Goal: Task Accomplishment & Management: Complete application form

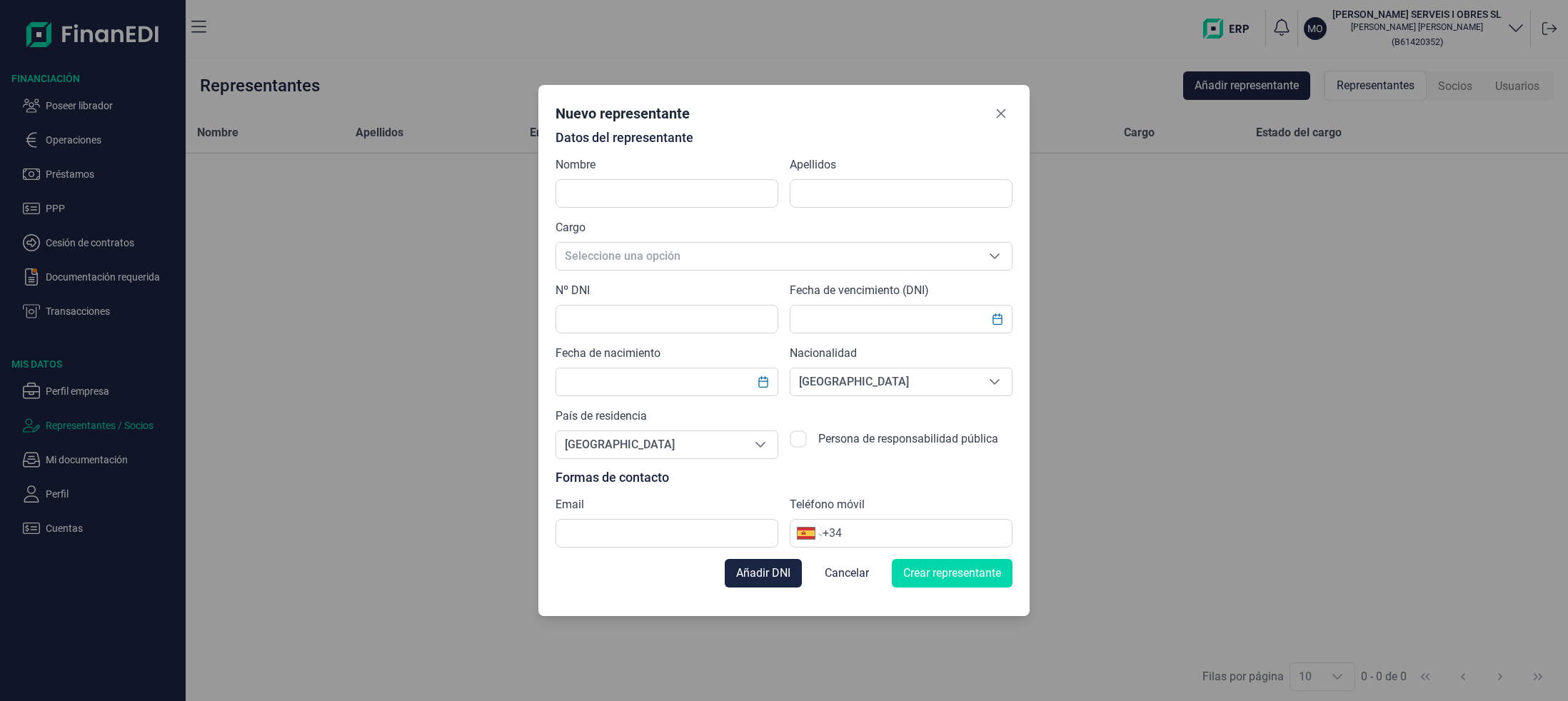
select select "ES"
type input "j"
type input "[PERSON_NAME]"
click at [910, 192] on input "text" at bounding box center [901, 194] width 222 height 29
type input "MOIX VILANOVA"
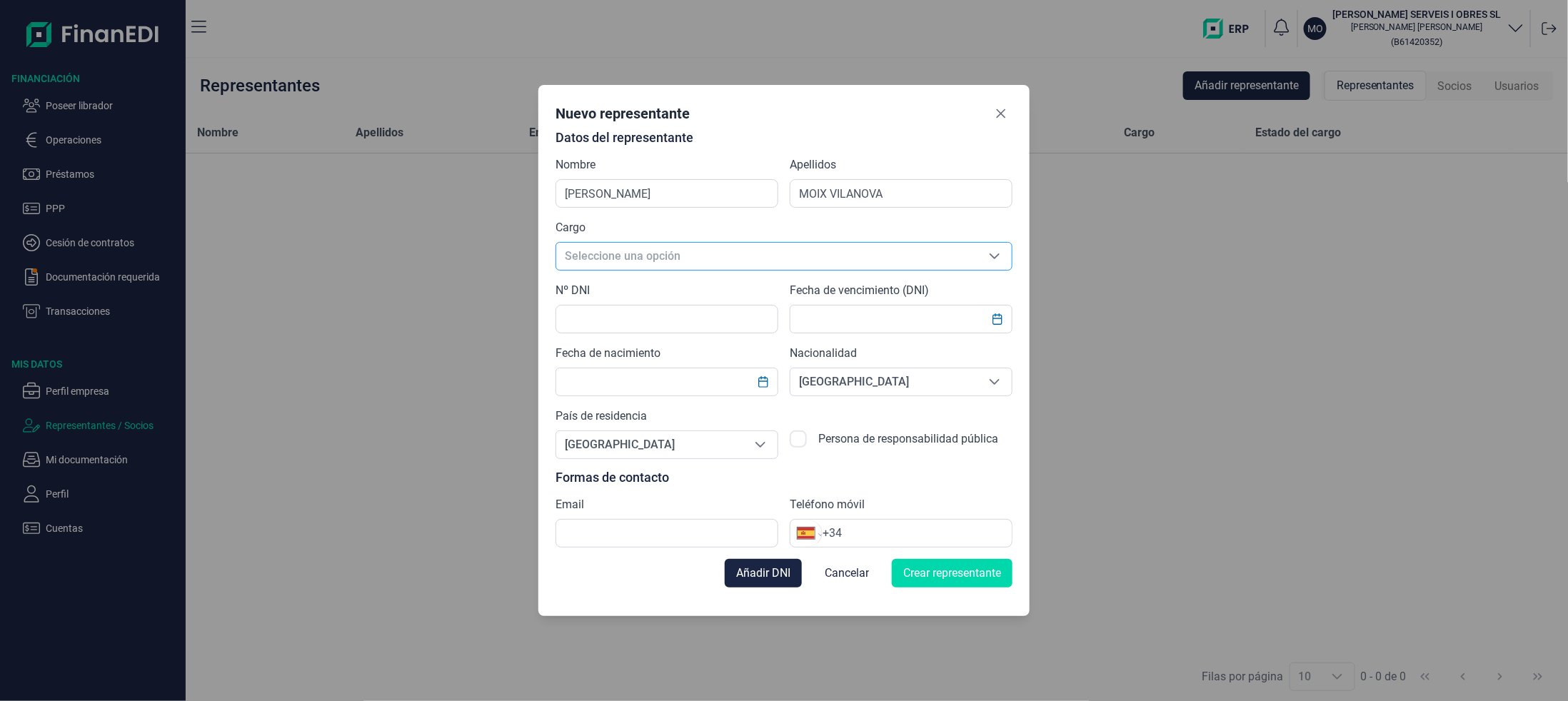
click at [687, 254] on span "Seleccione una opción" at bounding box center [767, 256] width 421 height 27
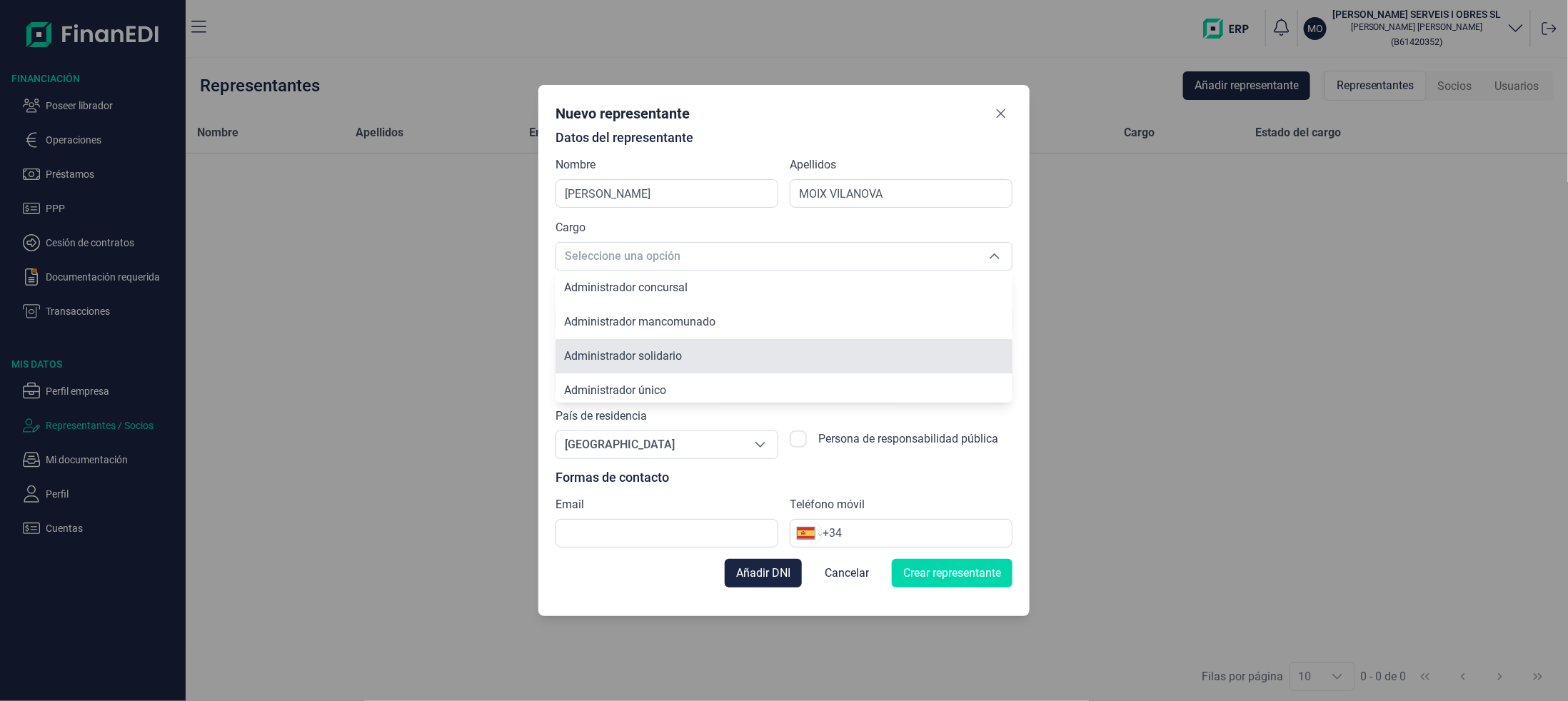
click at [623, 357] on span "Administrador solidario" at bounding box center [623, 356] width 118 height 13
type input "Administrador solidario"
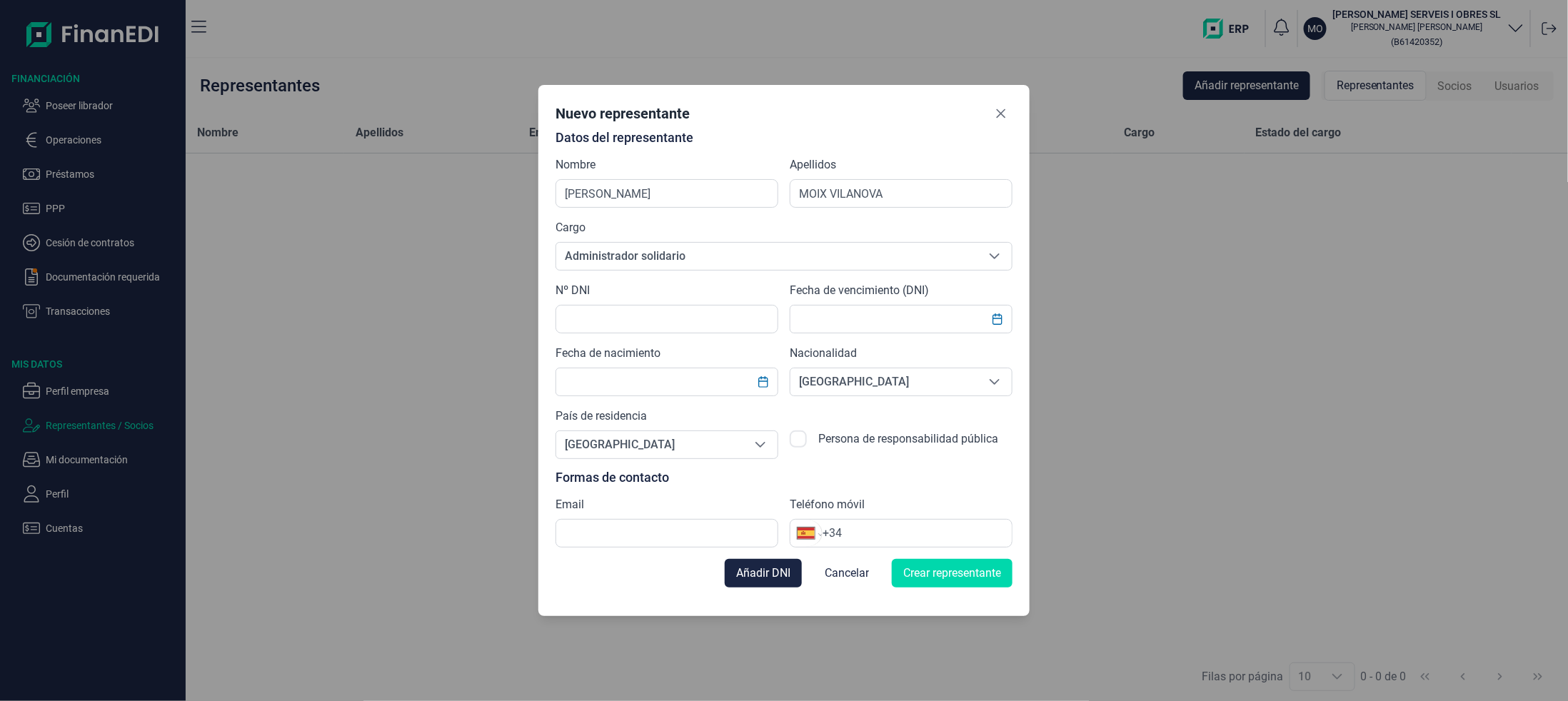
click at [598, 301] on div "Nº DNI" at bounding box center [666, 308] width 222 height 51
click at [594, 313] on input "text" at bounding box center [666, 319] width 222 height 29
type input "77088839S"
click at [900, 318] on input "text" at bounding box center [901, 319] width 222 height 29
click at [992, 316] on icon "Choose Date" at bounding box center [998, 319] width 12 height 12
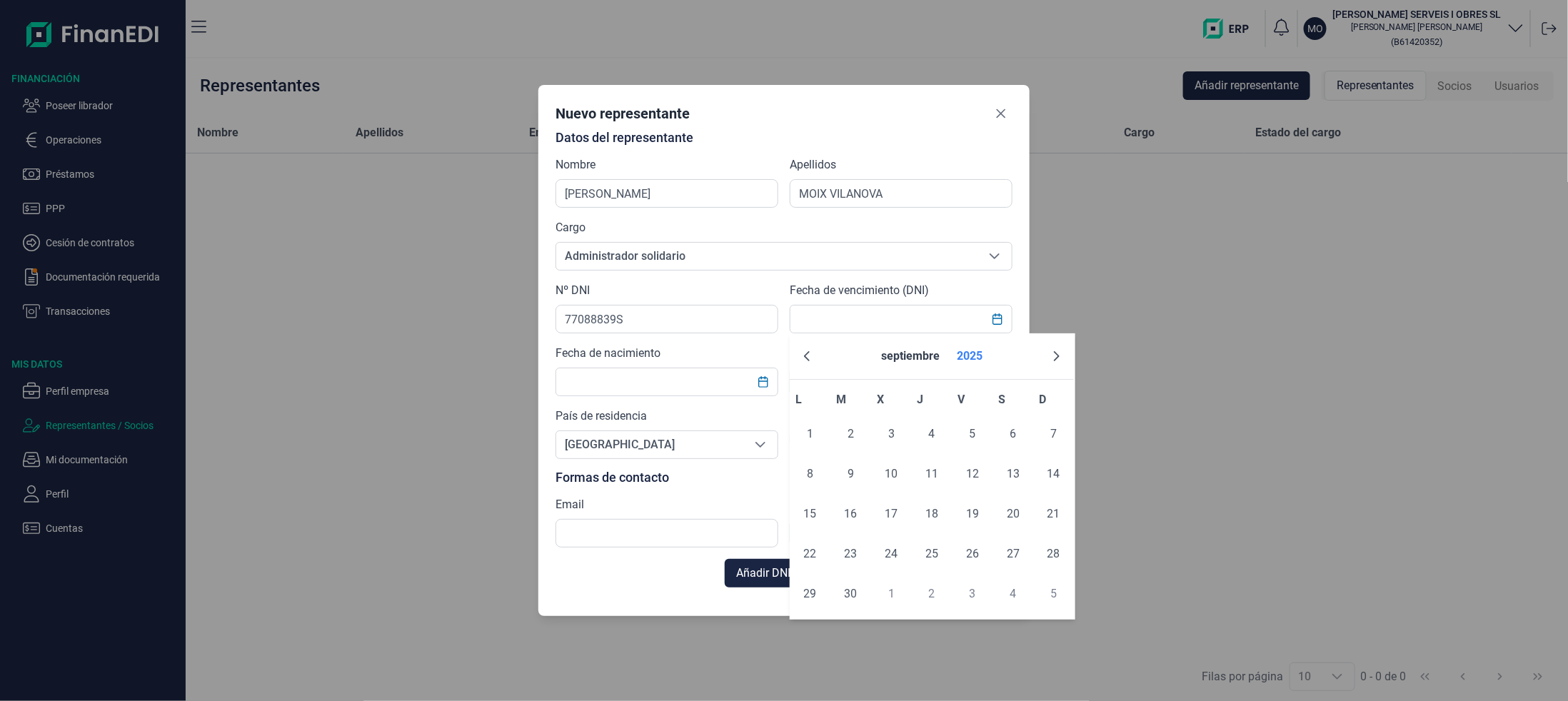
click at [962, 353] on button "2025" at bounding box center [970, 356] width 37 height 35
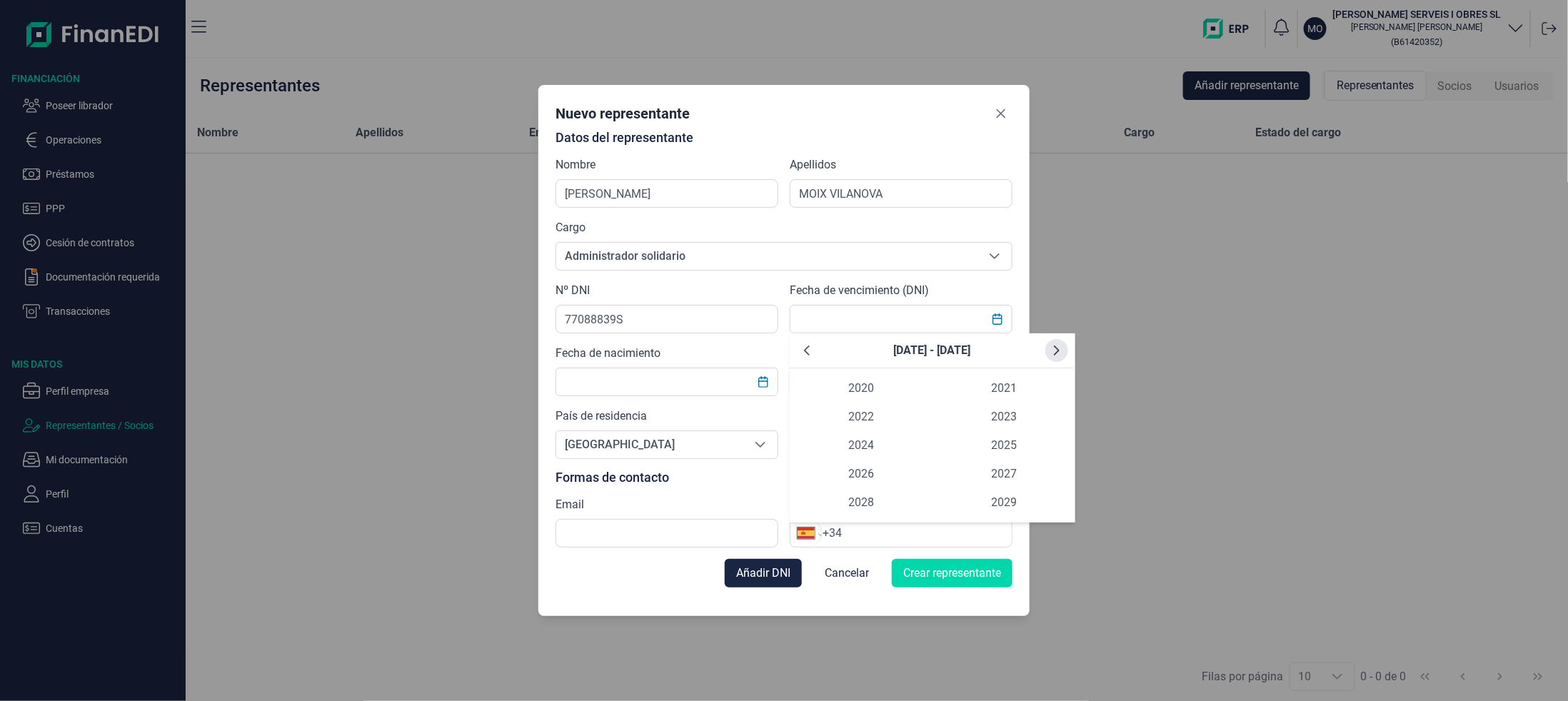
click at [1060, 347] on icon "Next Decade" at bounding box center [1057, 350] width 12 height 12
click at [861, 414] on span "2032" at bounding box center [860, 417] width 142 height 29
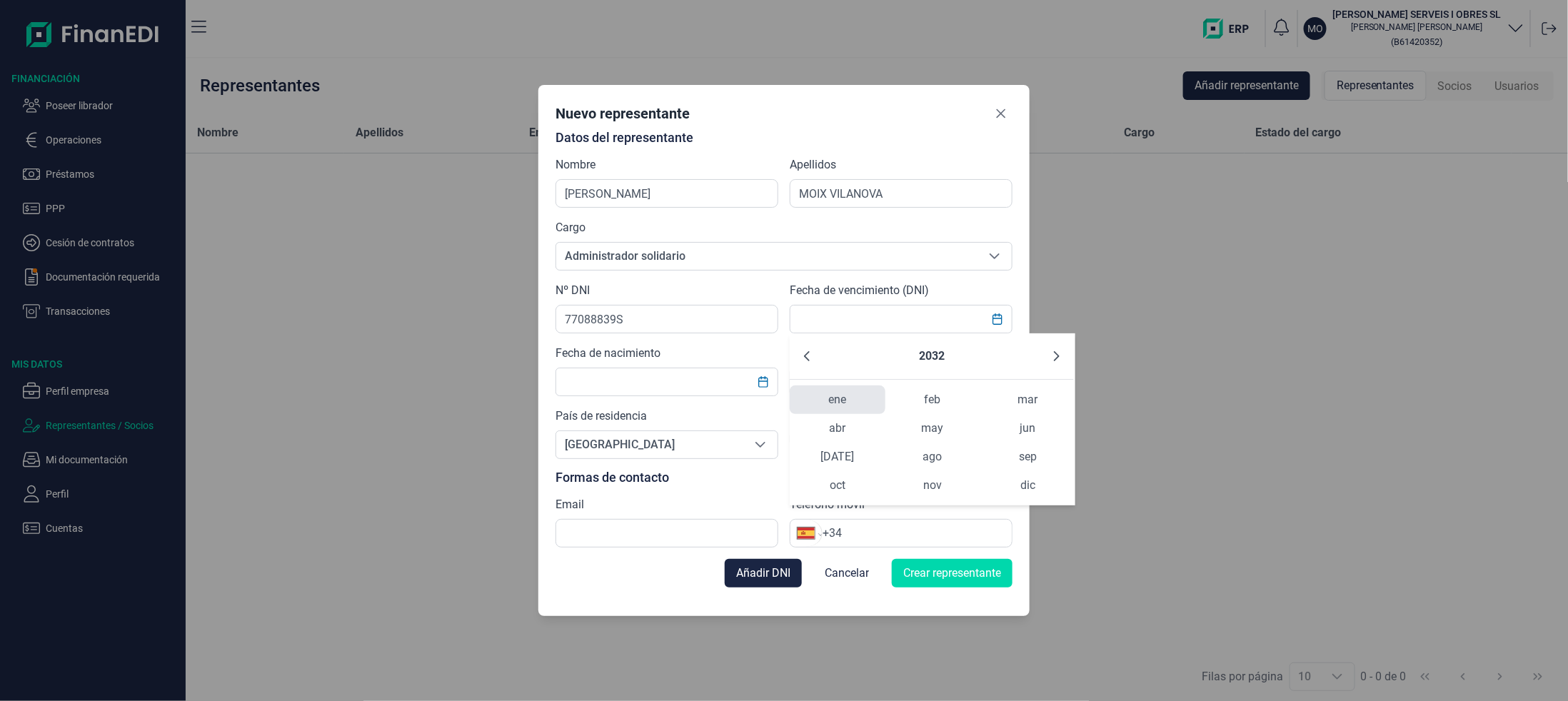
click at [845, 402] on span "ene" at bounding box center [837, 400] width 95 height 29
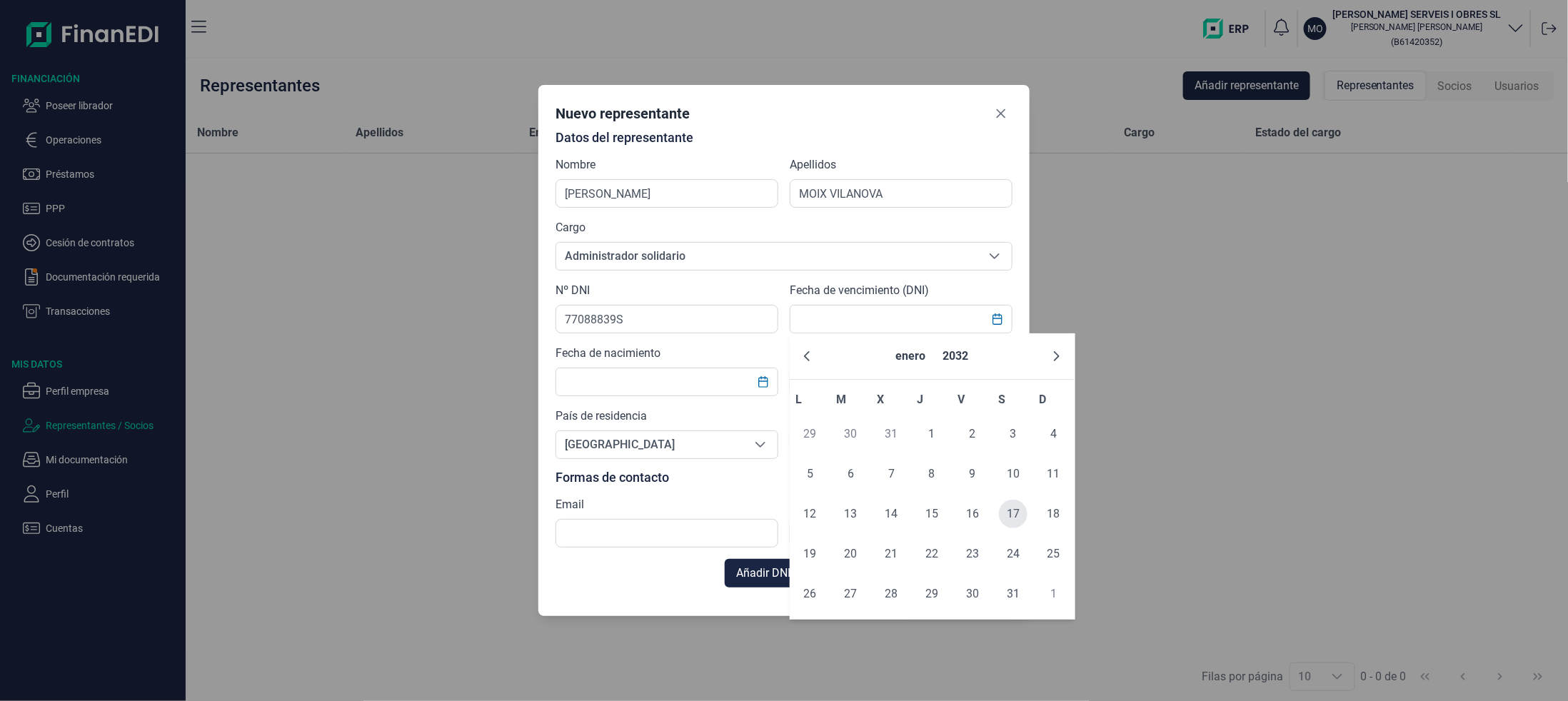
click at [1017, 513] on span "17" at bounding box center [1014, 514] width 29 height 29
type input "[DATE]"
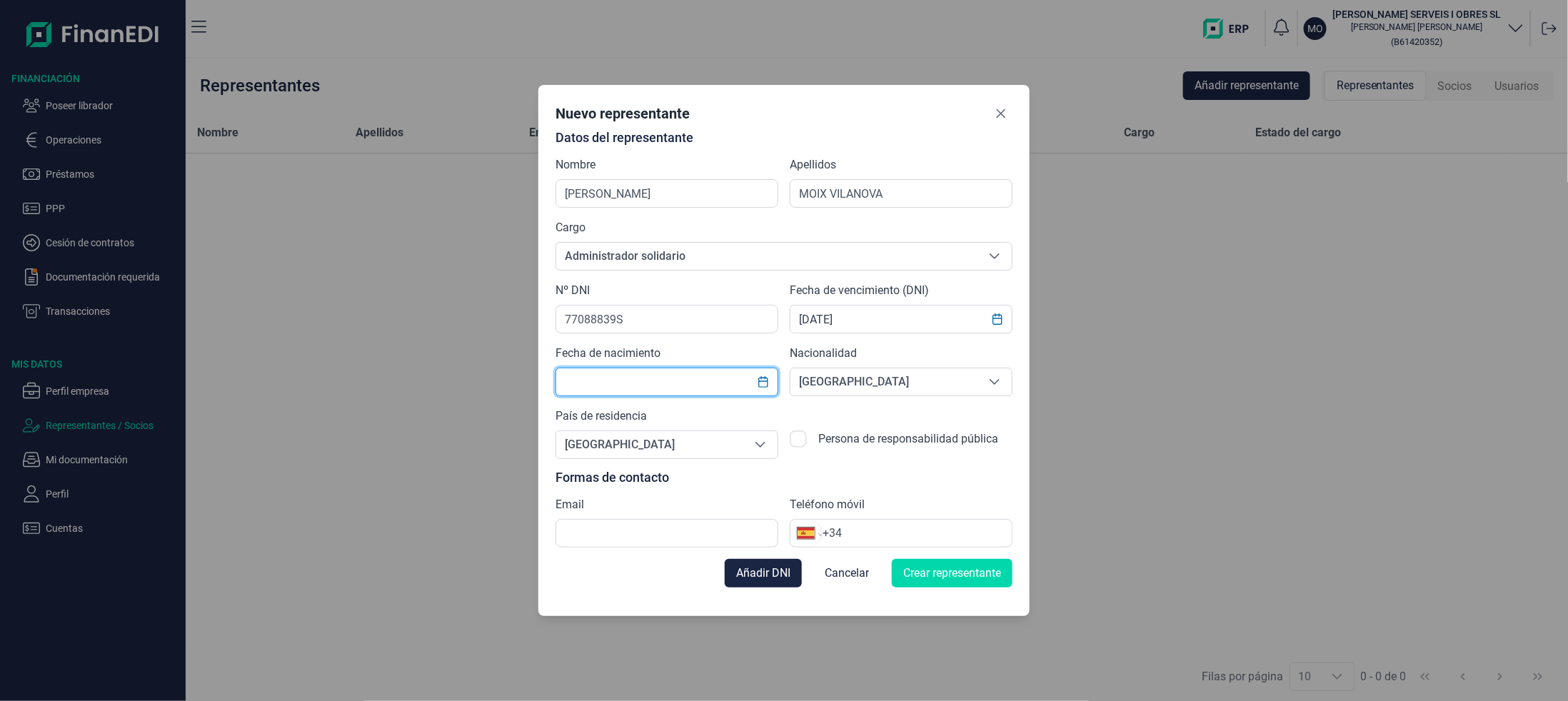
click at [736, 379] on input "text" at bounding box center [666, 382] width 222 height 29
click at [765, 384] on icon "Choose Date" at bounding box center [763, 383] width 12 height 12
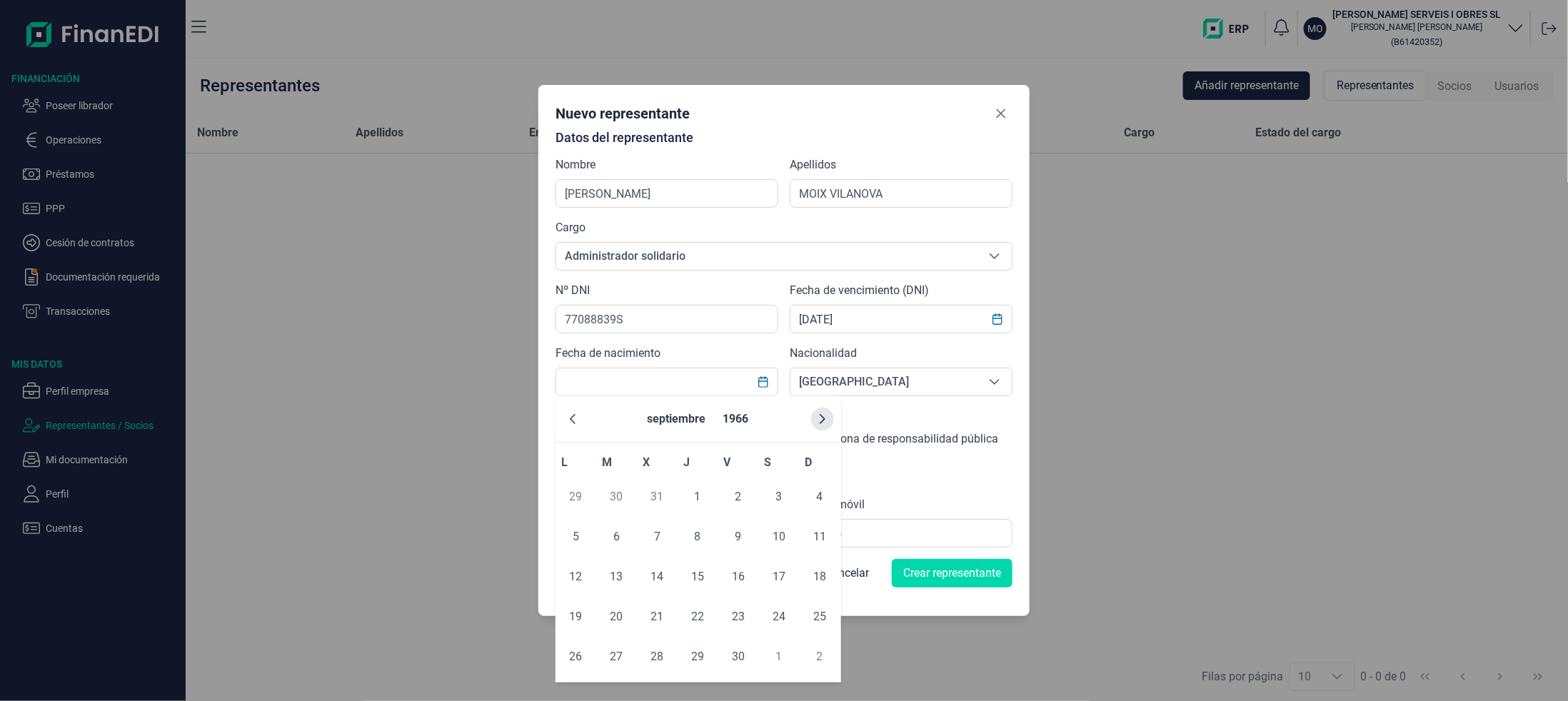
click at [812, 416] on button "Next Month" at bounding box center [822, 419] width 23 height 23
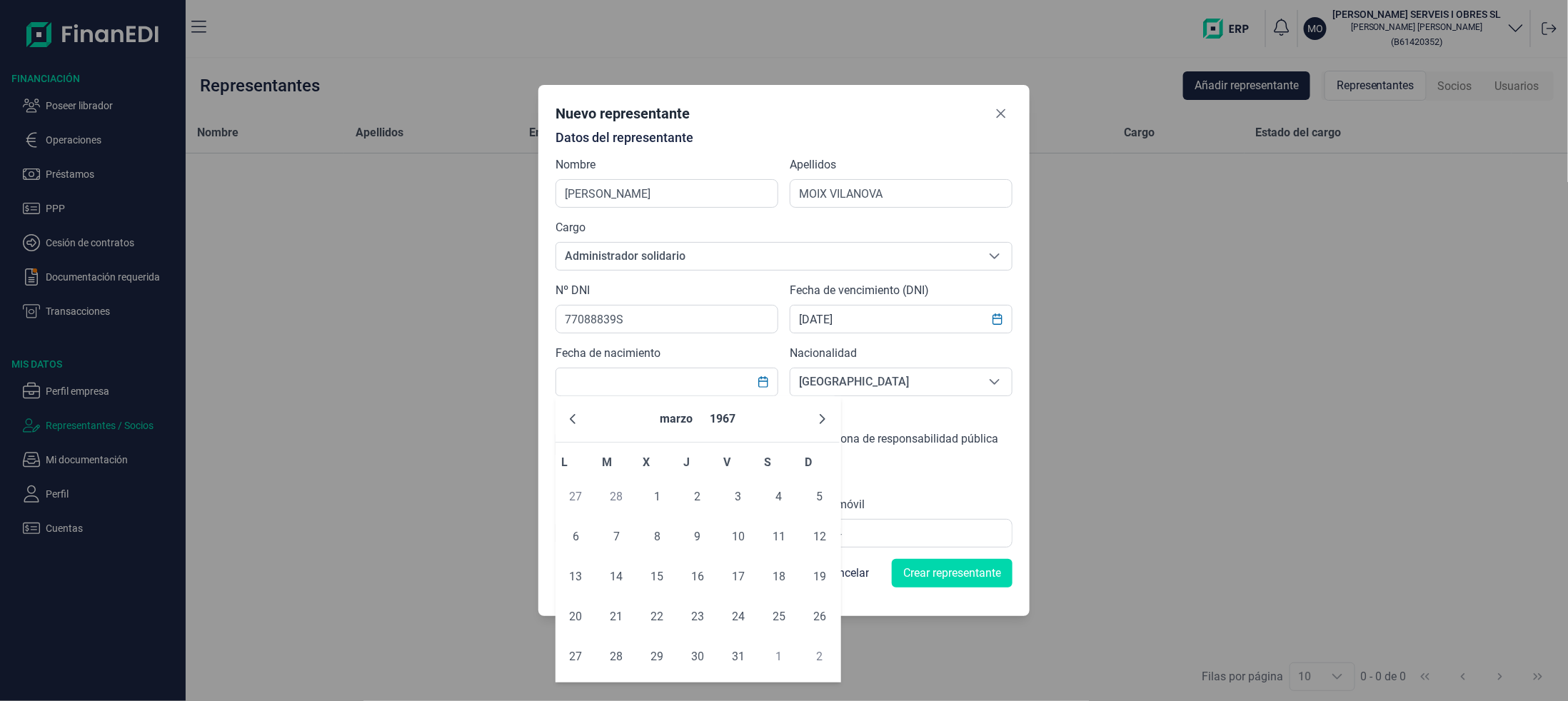
click at [812, 416] on button "Next Month" at bounding box center [822, 419] width 23 height 23
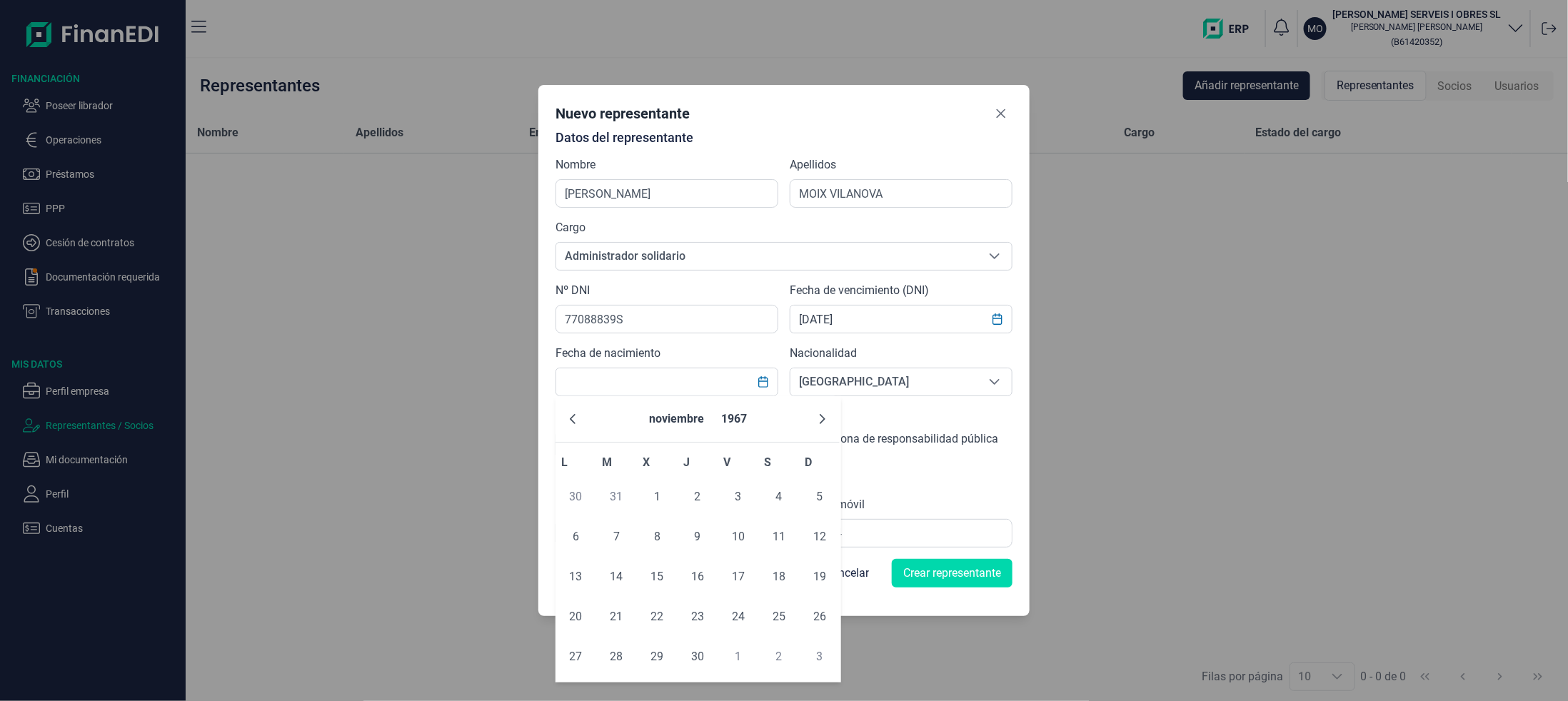
click at [812, 416] on button "Next Month" at bounding box center [822, 419] width 23 height 23
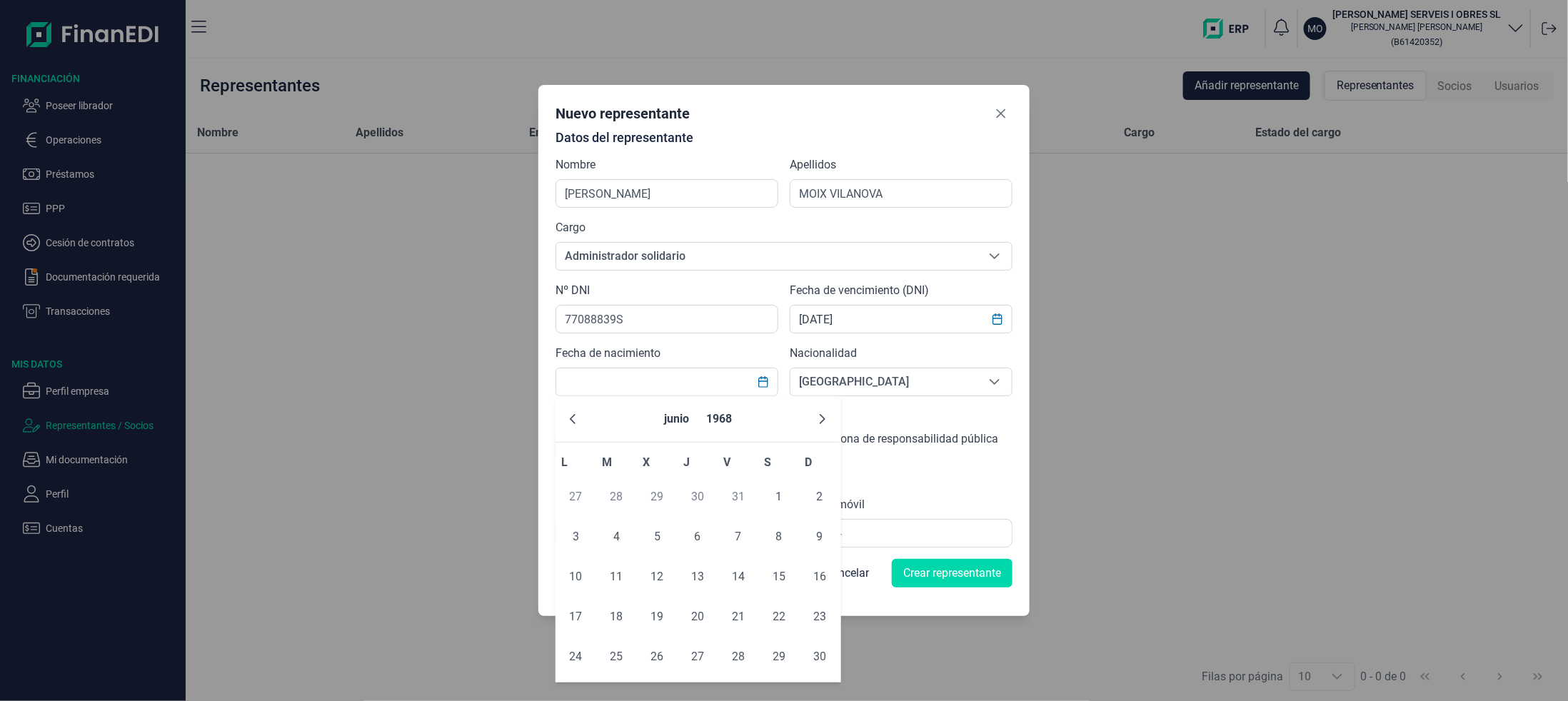
click at [812, 416] on button "Next Month" at bounding box center [822, 419] width 23 height 23
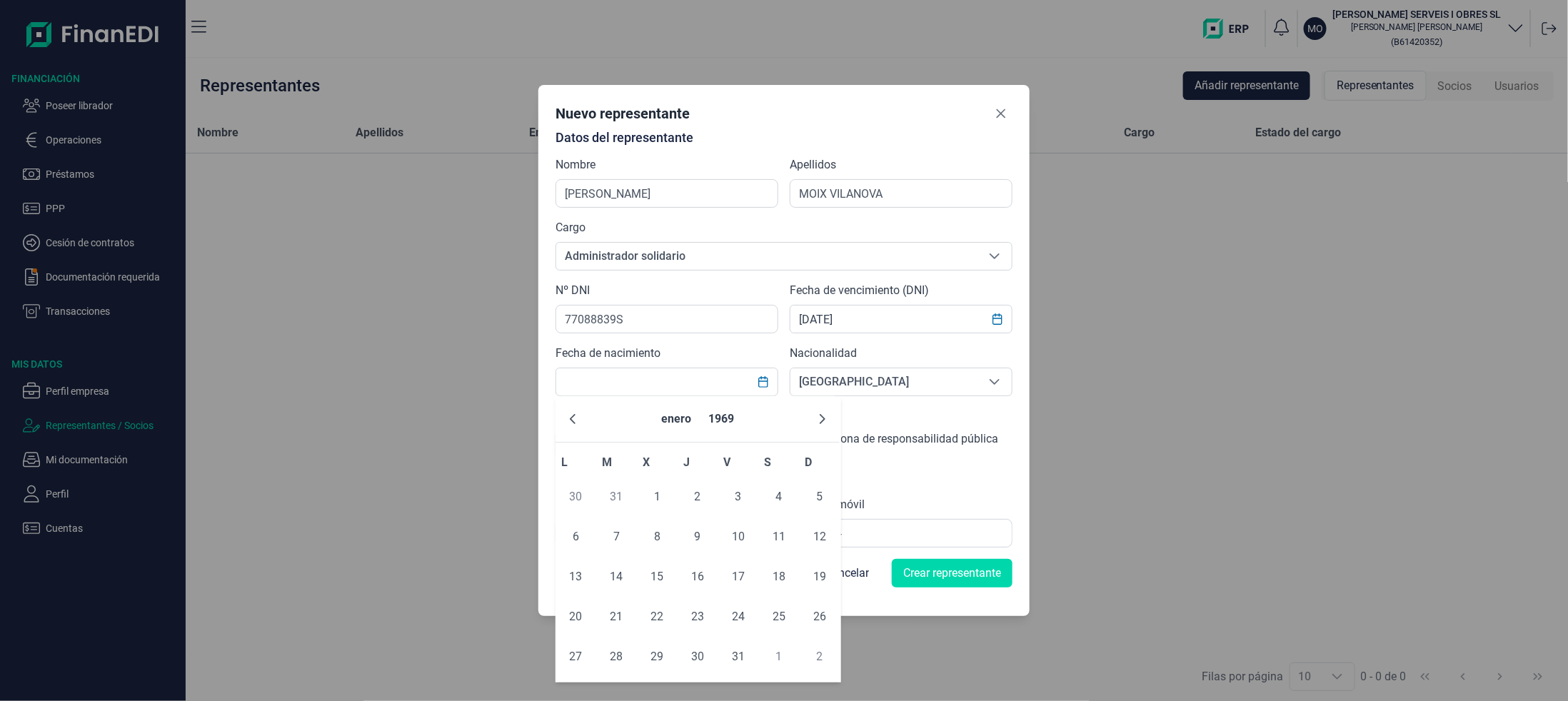
click at [812, 416] on button "Next Month" at bounding box center [822, 419] width 23 height 23
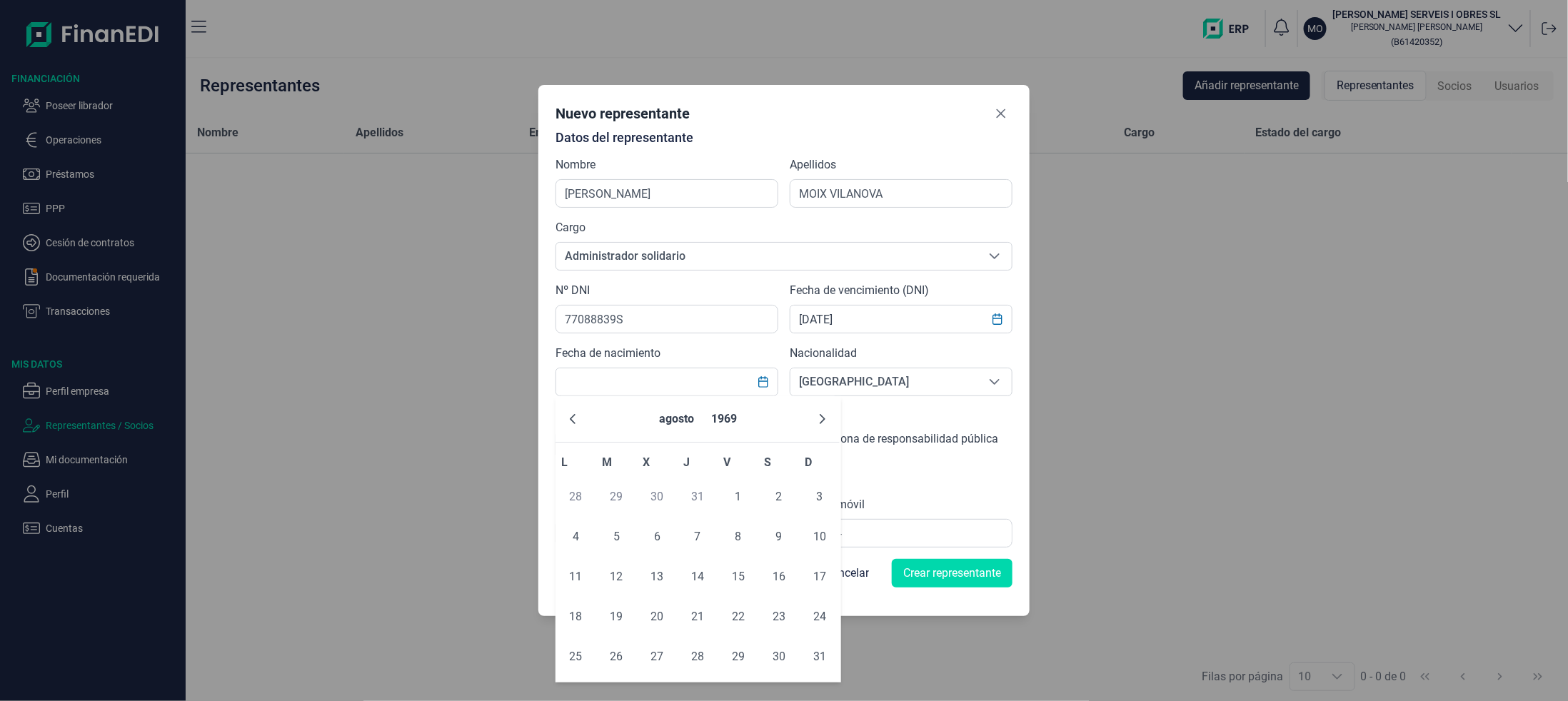
click at [812, 416] on button "Next Month" at bounding box center [822, 419] width 23 height 23
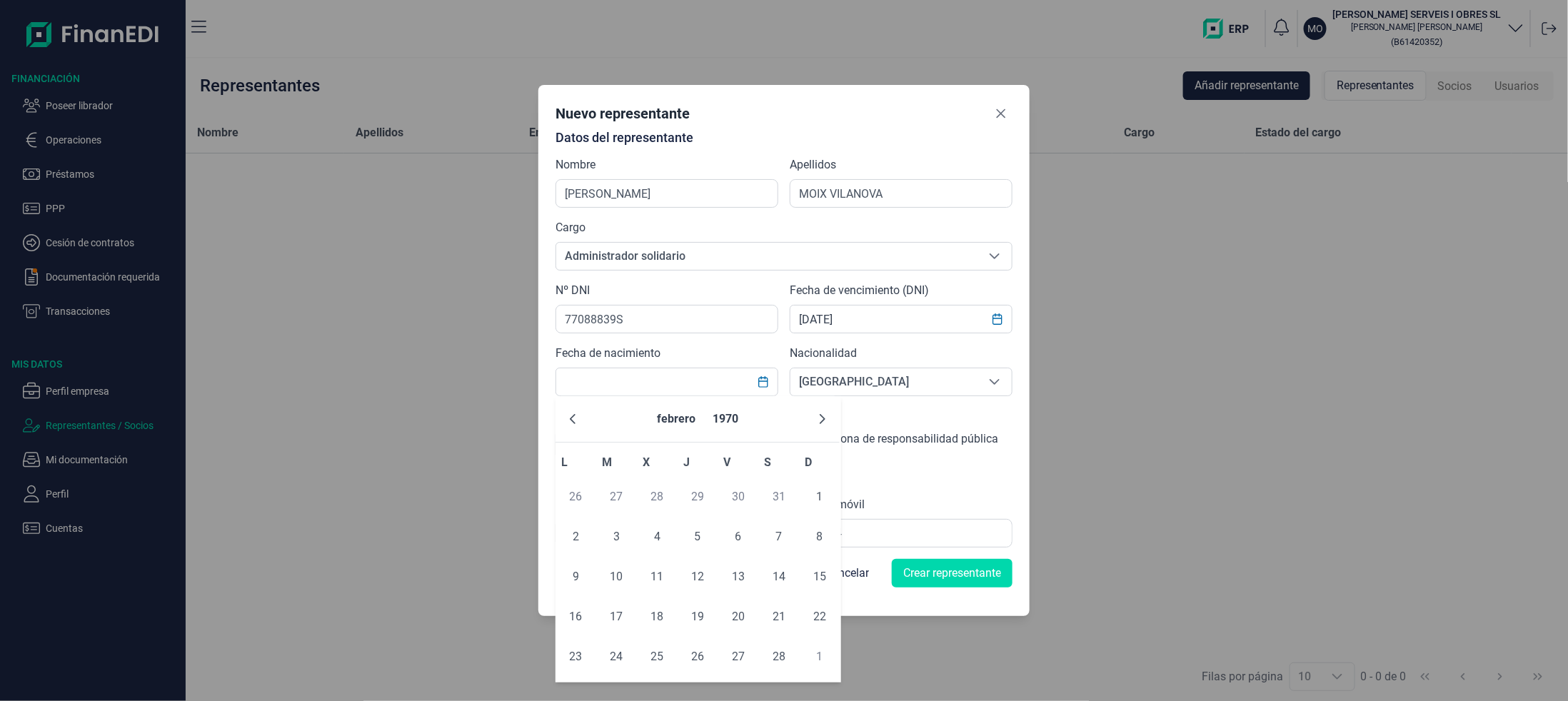
click at [812, 416] on button "Next Month" at bounding box center [822, 419] width 23 height 23
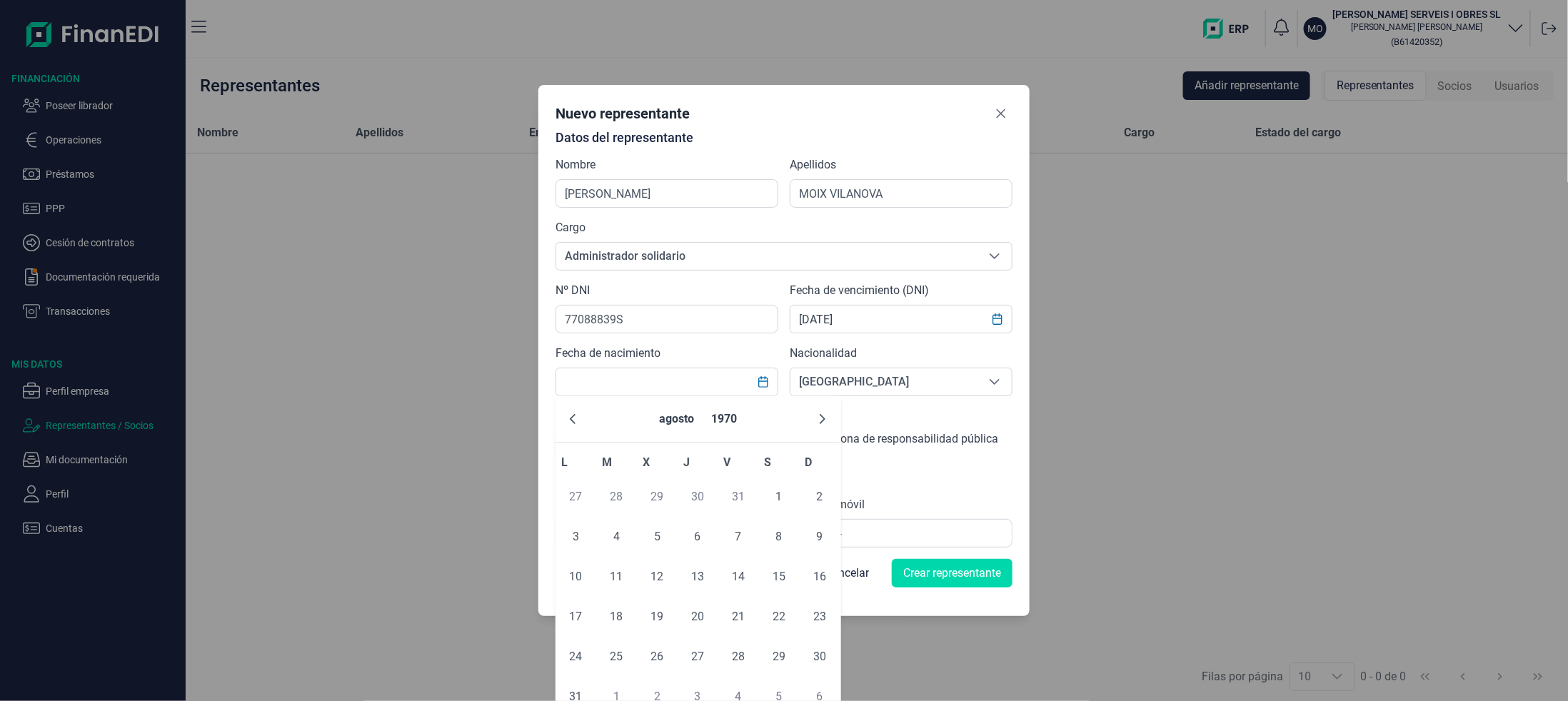
click at [812, 416] on button "Next Month" at bounding box center [822, 419] width 23 height 23
click at [828, 420] on icon "Next Month" at bounding box center [822, 420] width 12 height 12
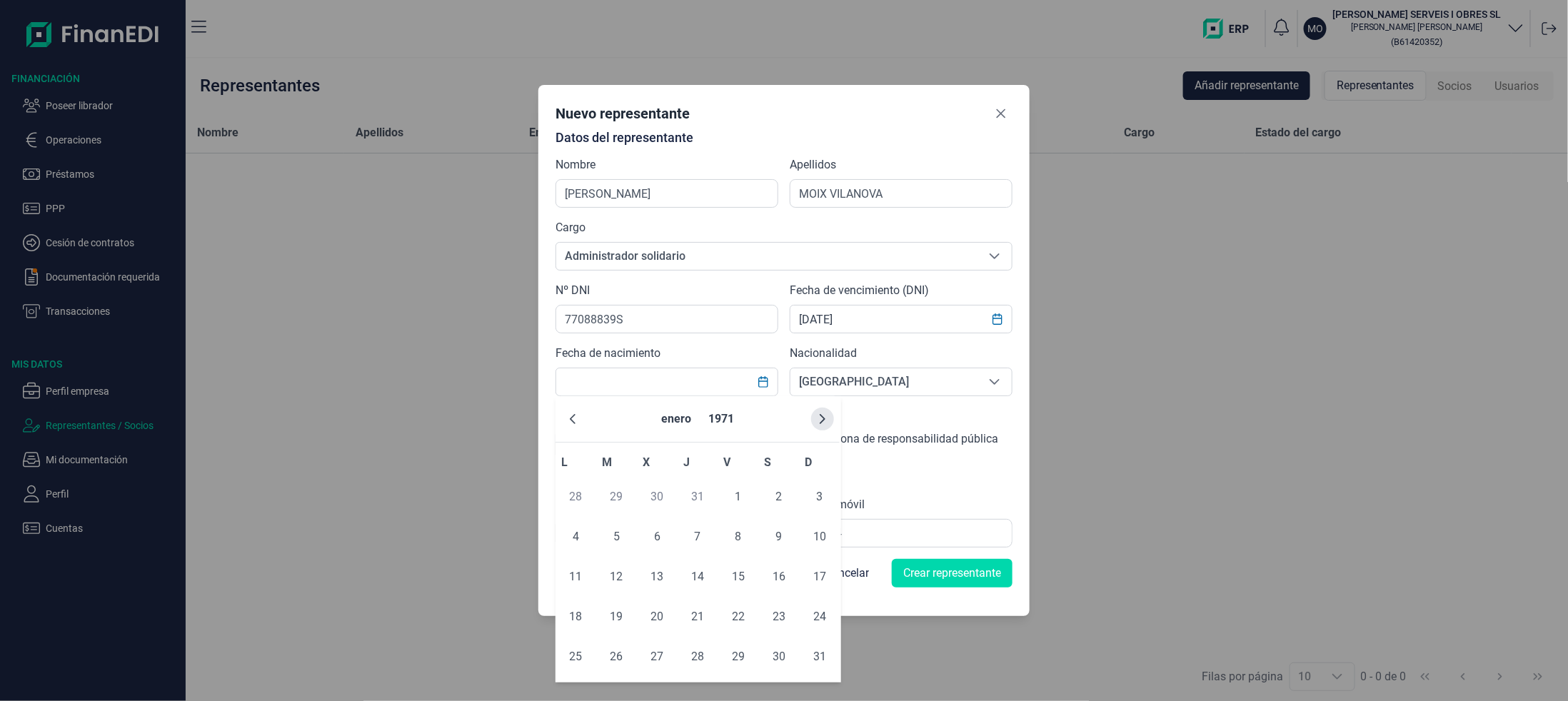
click at [826, 420] on icon "Next Month" at bounding box center [822, 420] width 12 height 12
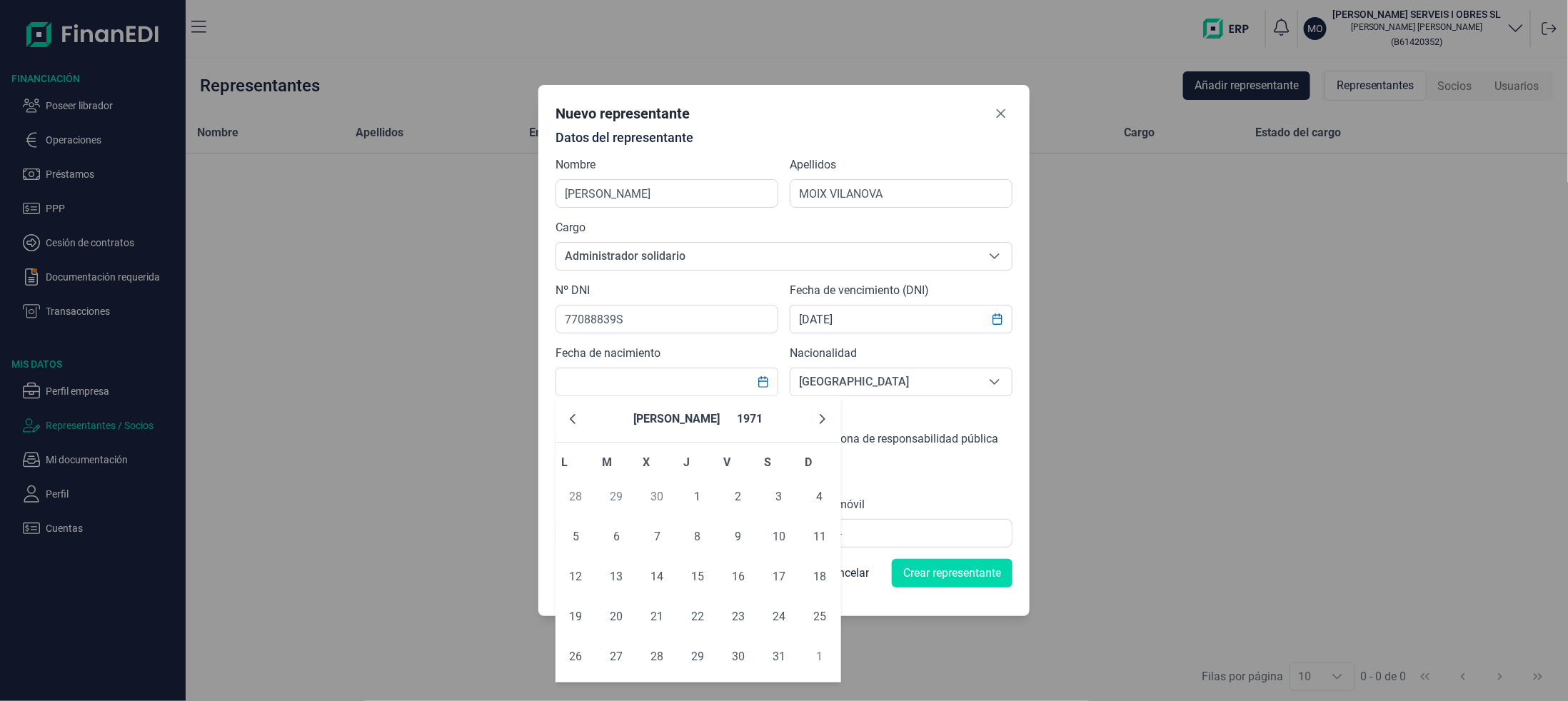
click at [826, 420] on icon "Next Month" at bounding box center [822, 420] width 12 height 12
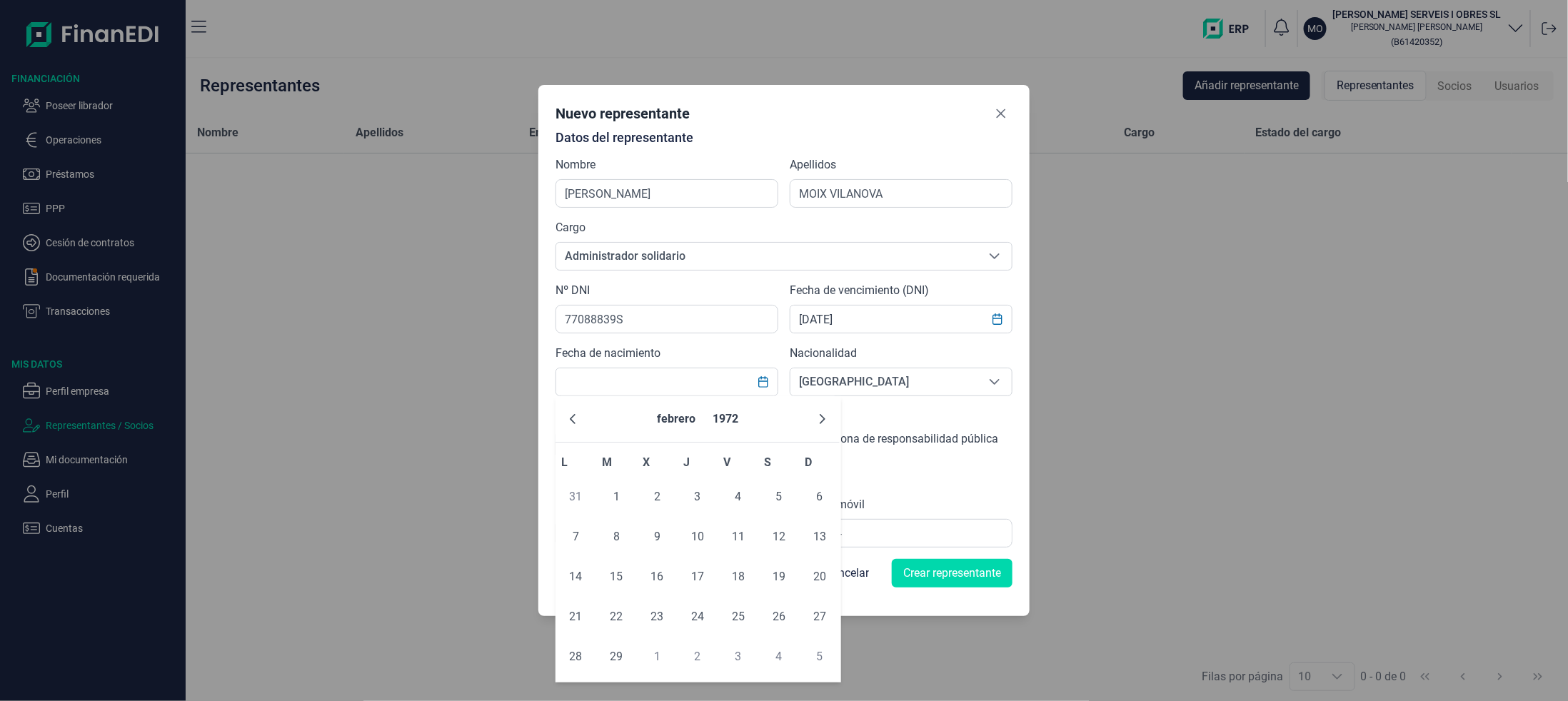
click at [826, 420] on icon "Next Month" at bounding box center [822, 420] width 12 height 12
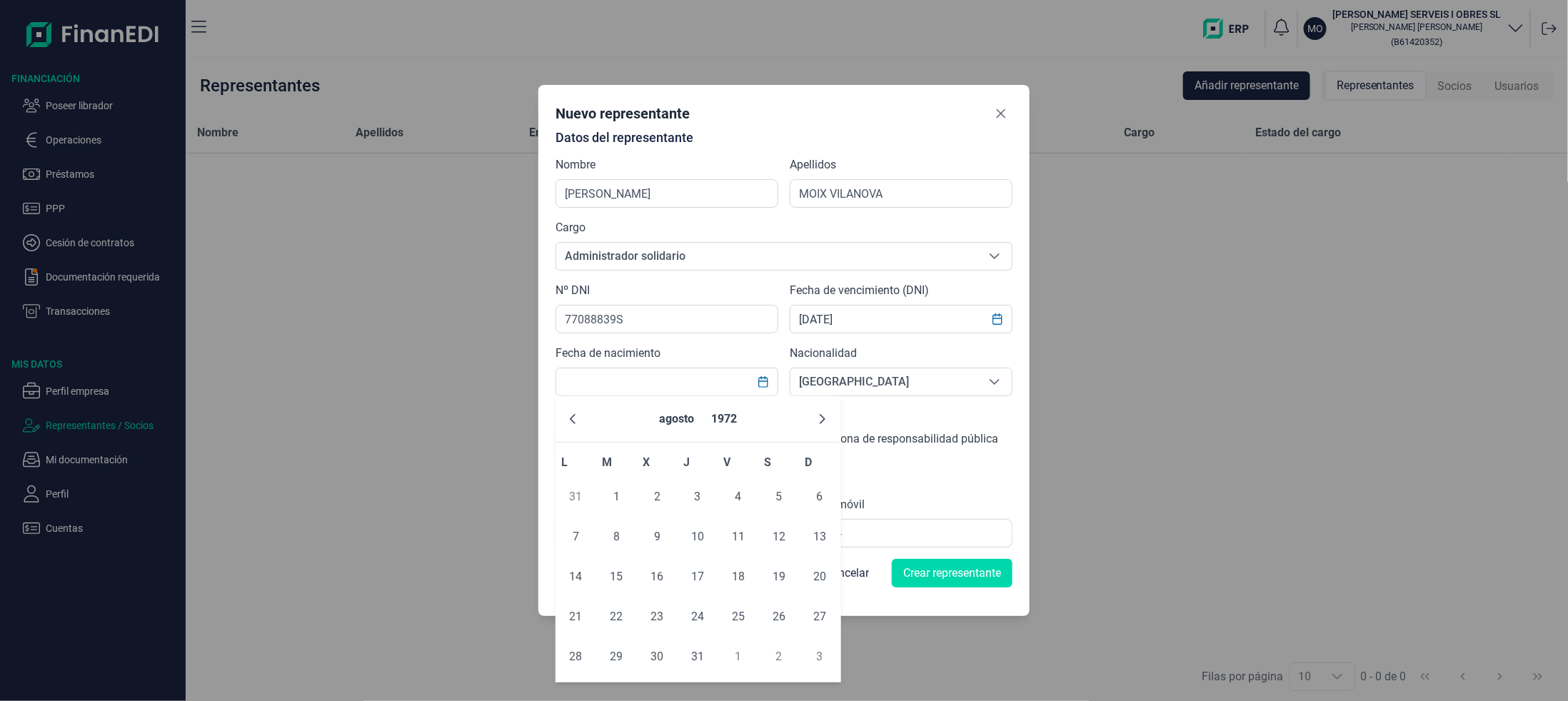
click at [826, 420] on icon "Next Month" at bounding box center [822, 420] width 12 height 12
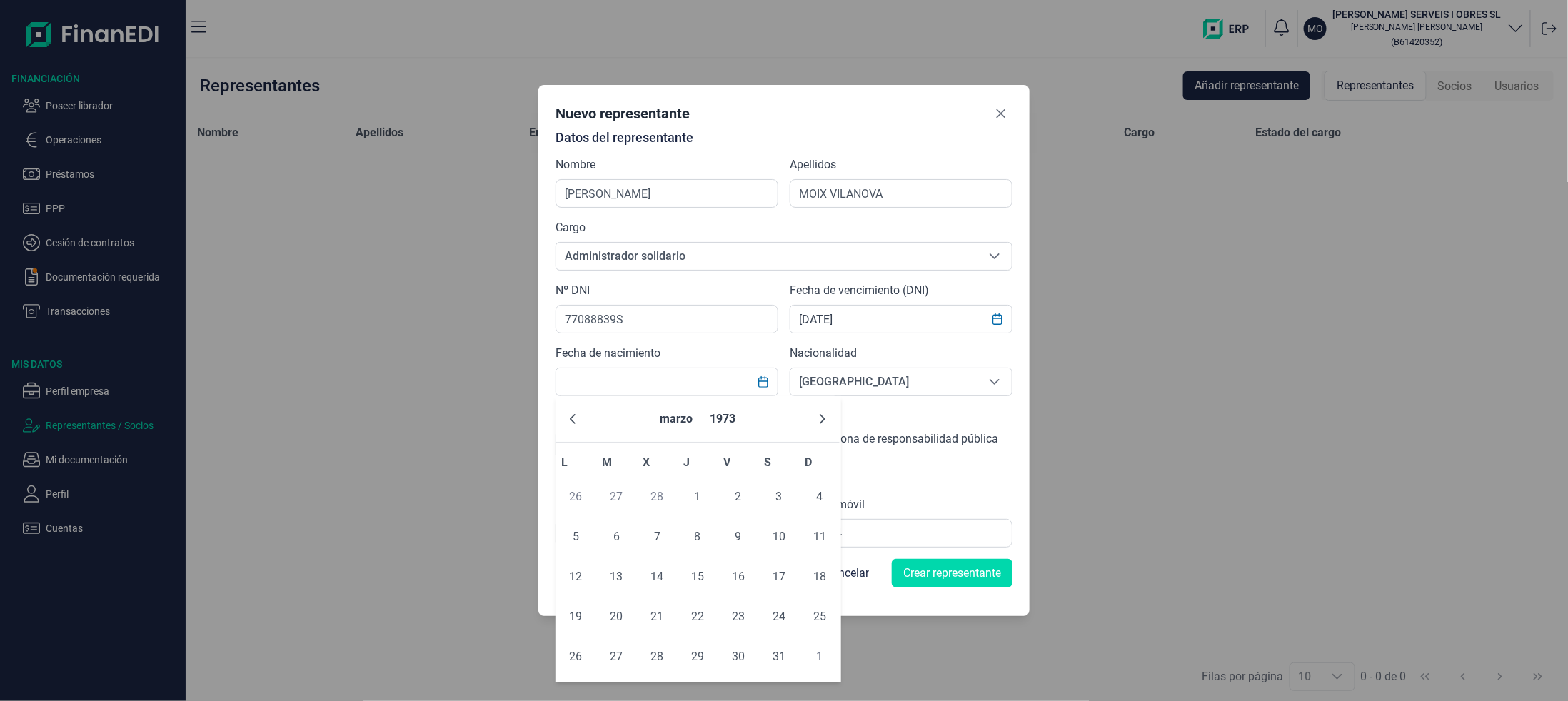
click at [825, 420] on icon "Next Month" at bounding box center [822, 420] width 6 height 10
click at [571, 422] on icon "Previous Month" at bounding box center [573, 420] width 12 height 12
click at [675, 419] on button "marzo" at bounding box center [676, 419] width 45 height 35
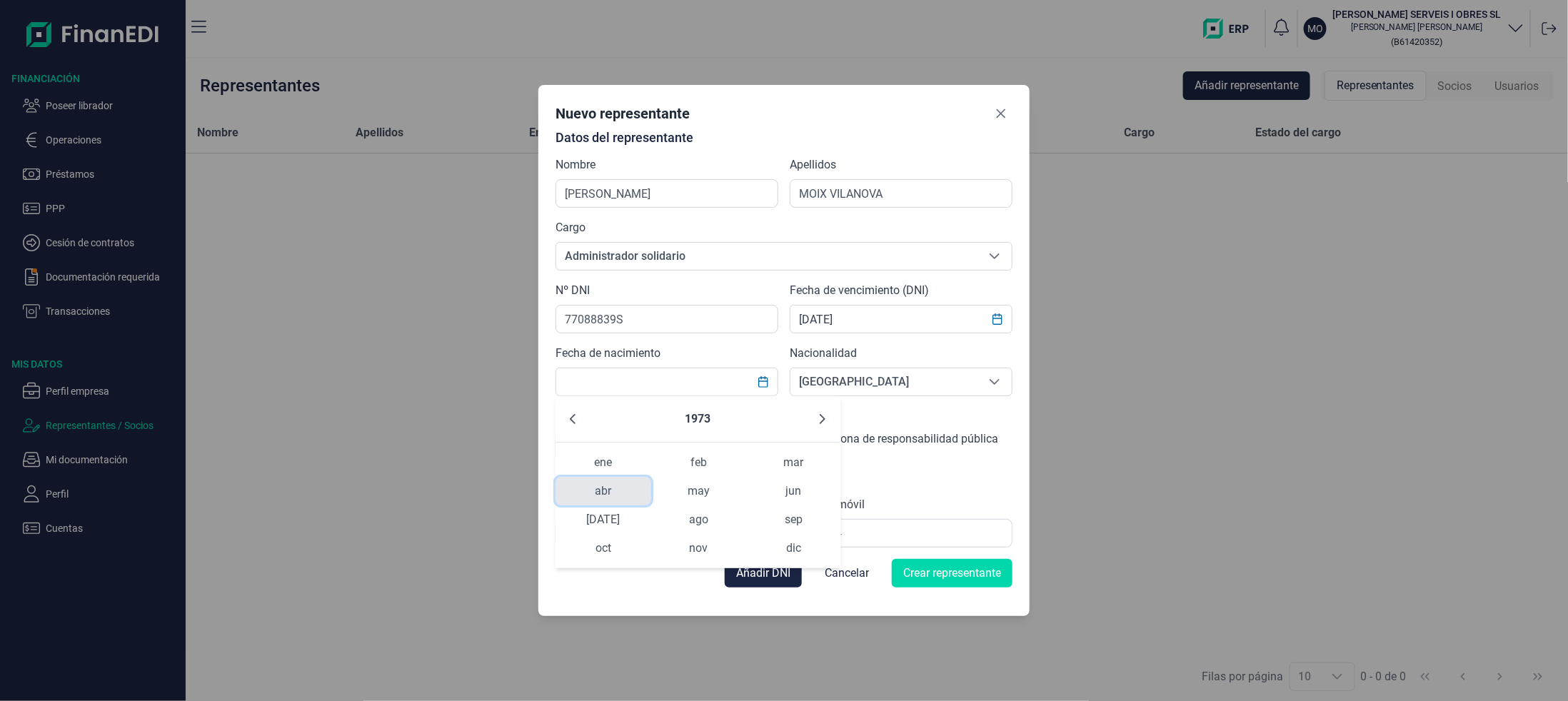
click at [602, 490] on span "abr" at bounding box center [602, 491] width 95 height 29
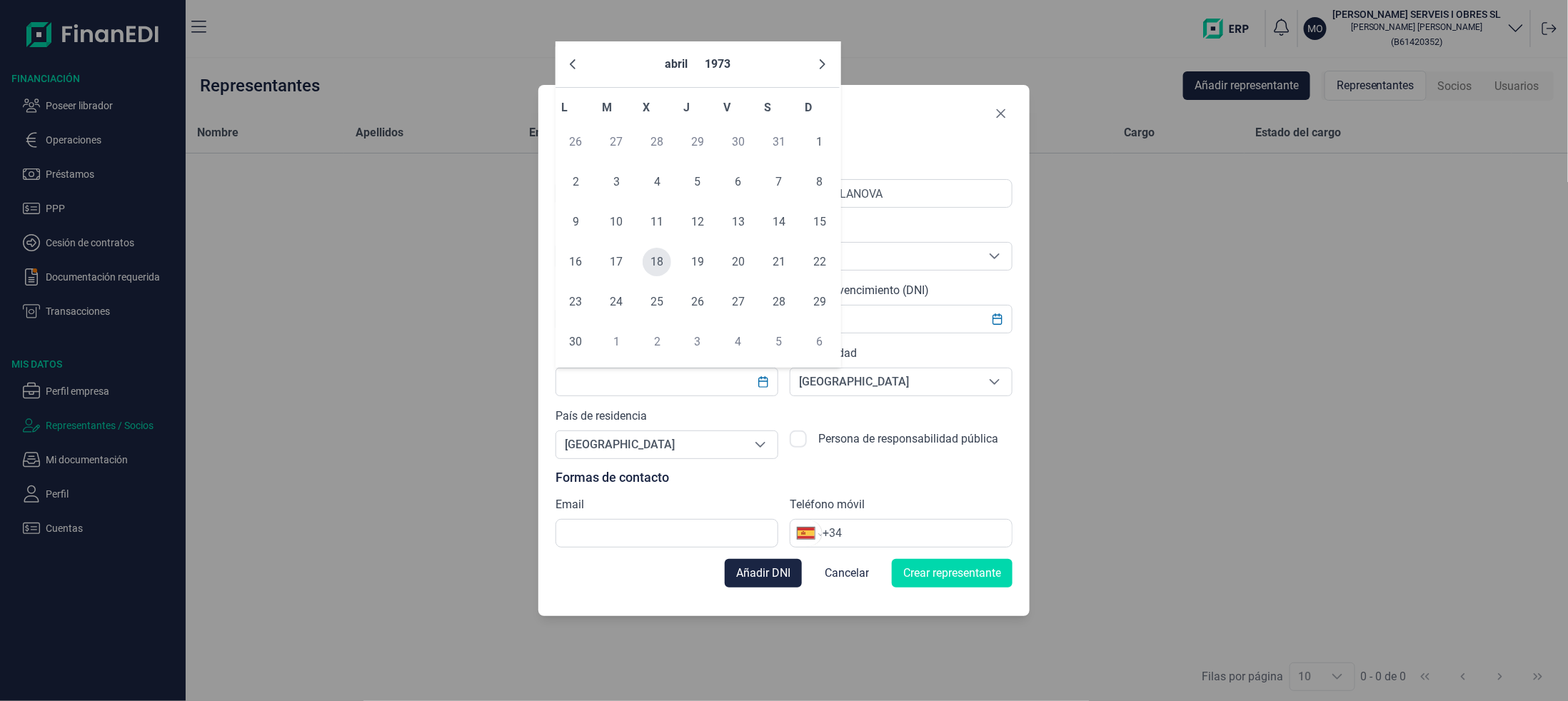
click at [656, 265] on span "18" at bounding box center [657, 262] width 29 height 29
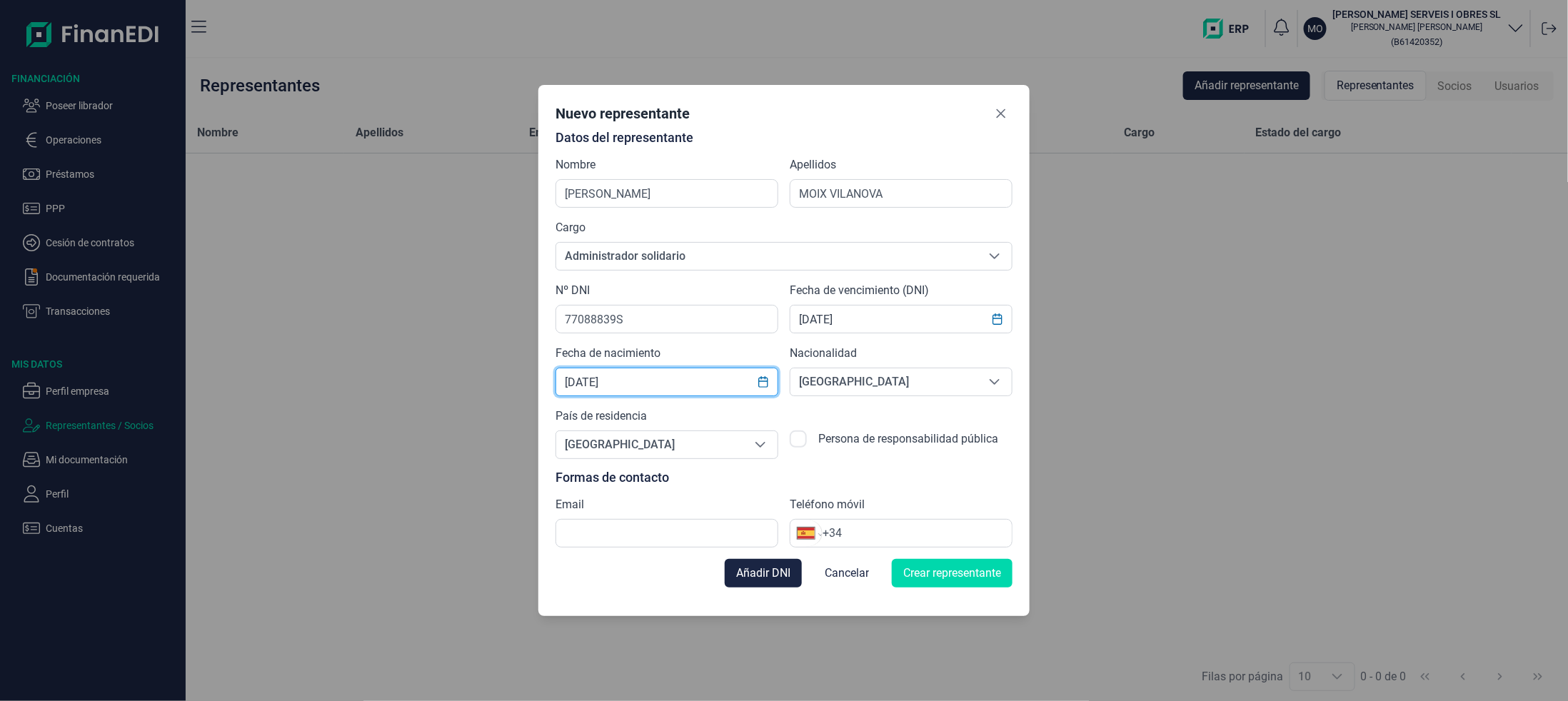
click at [611, 378] on input "[DATE]" at bounding box center [666, 382] width 222 height 29
click at [757, 382] on icon "Choose Date" at bounding box center [763, 383] width 12 height 12
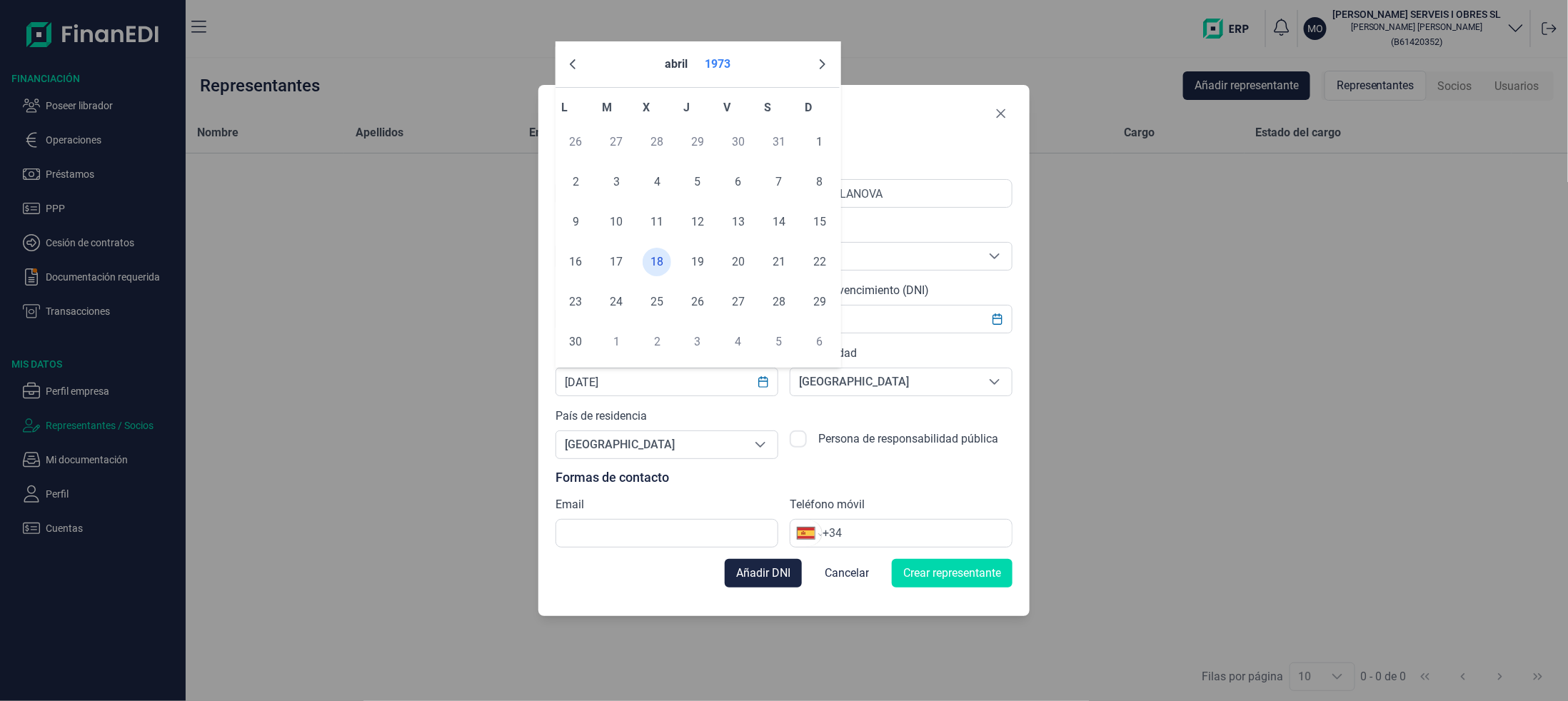
click at [718, 71] on button "1973" at bounding box center [718, 64] width 37 height 35
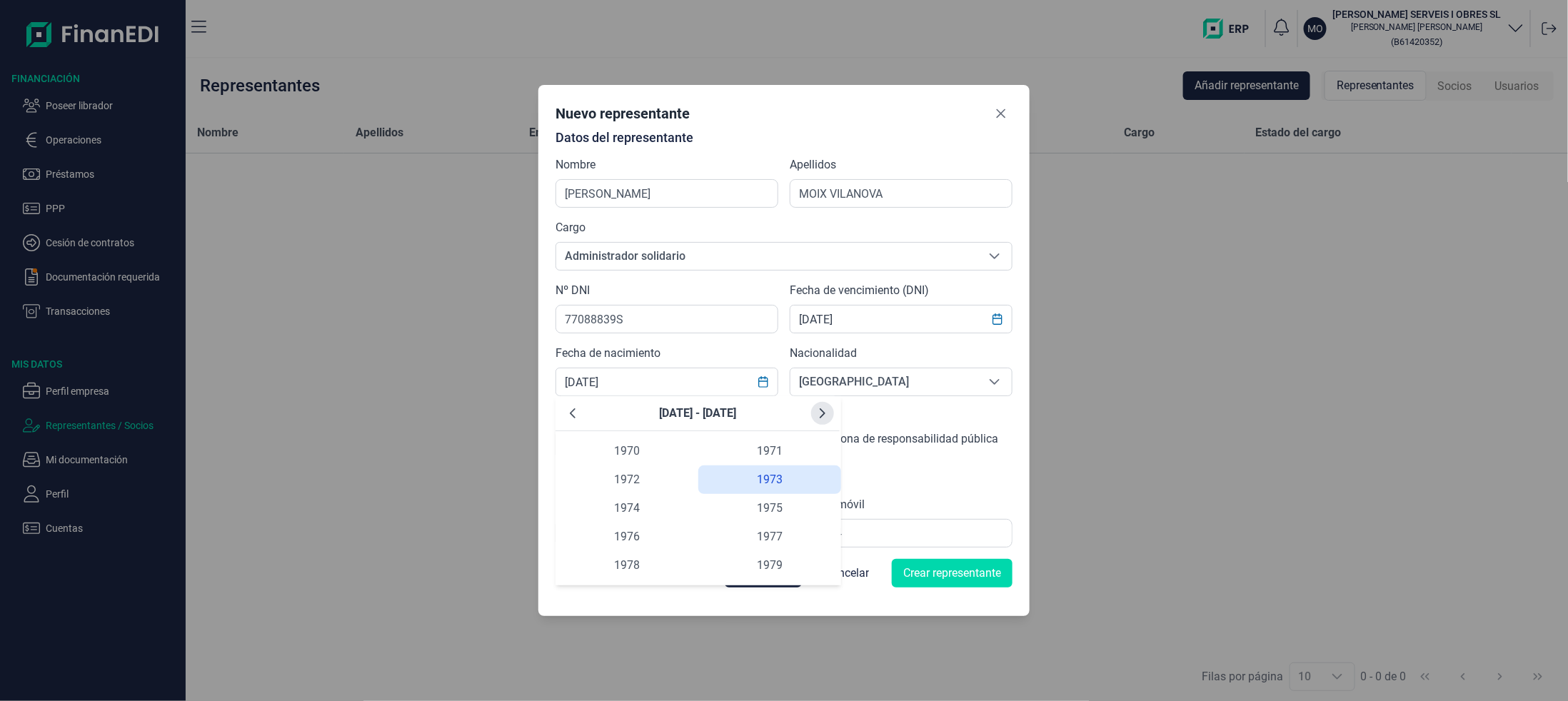
click at [820, 414] on icon "Next Decade" at bounding box center [822, 414] width 12 height 12
click at [572, 413] on icon "Previous Decade" at bounding box center [572, 415] width 6 height 10
click at [624, 536] on span "1956" at bounding box center [626, 537] width 142 height 29
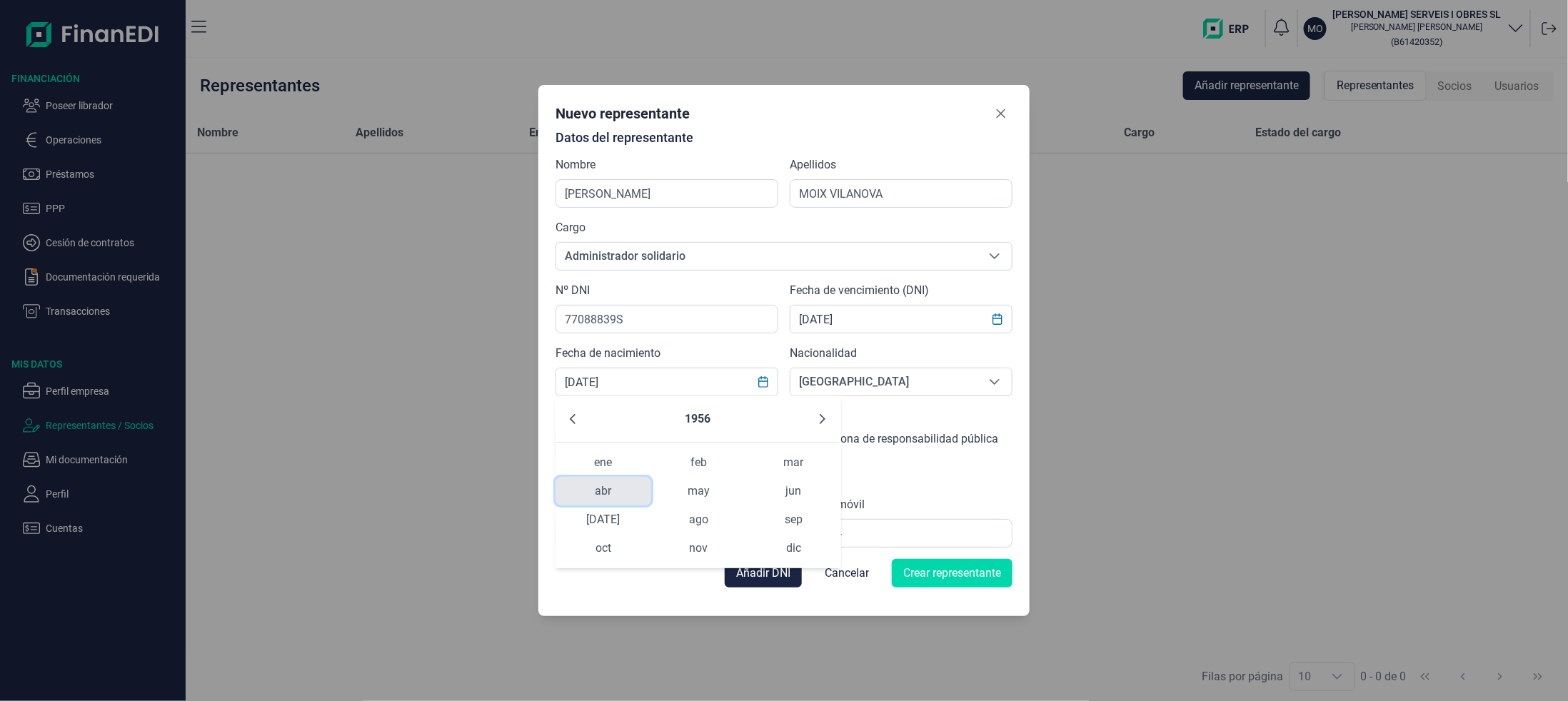
click at [610, 494] on span "abr" at bounding box center [602, 491] width 95 height 29
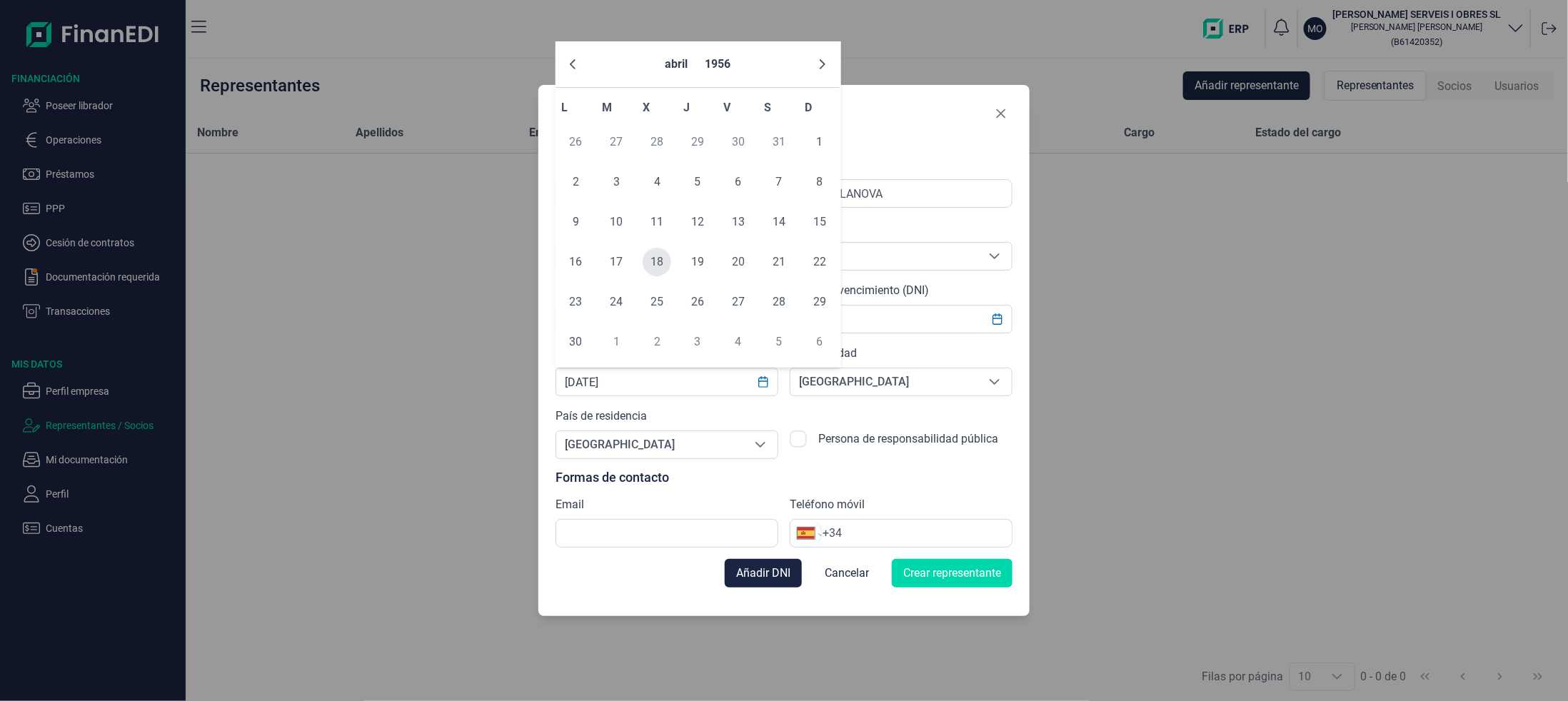
click at [663, 260] on span "18" at bounding box center [657, 262] width 29 height 29
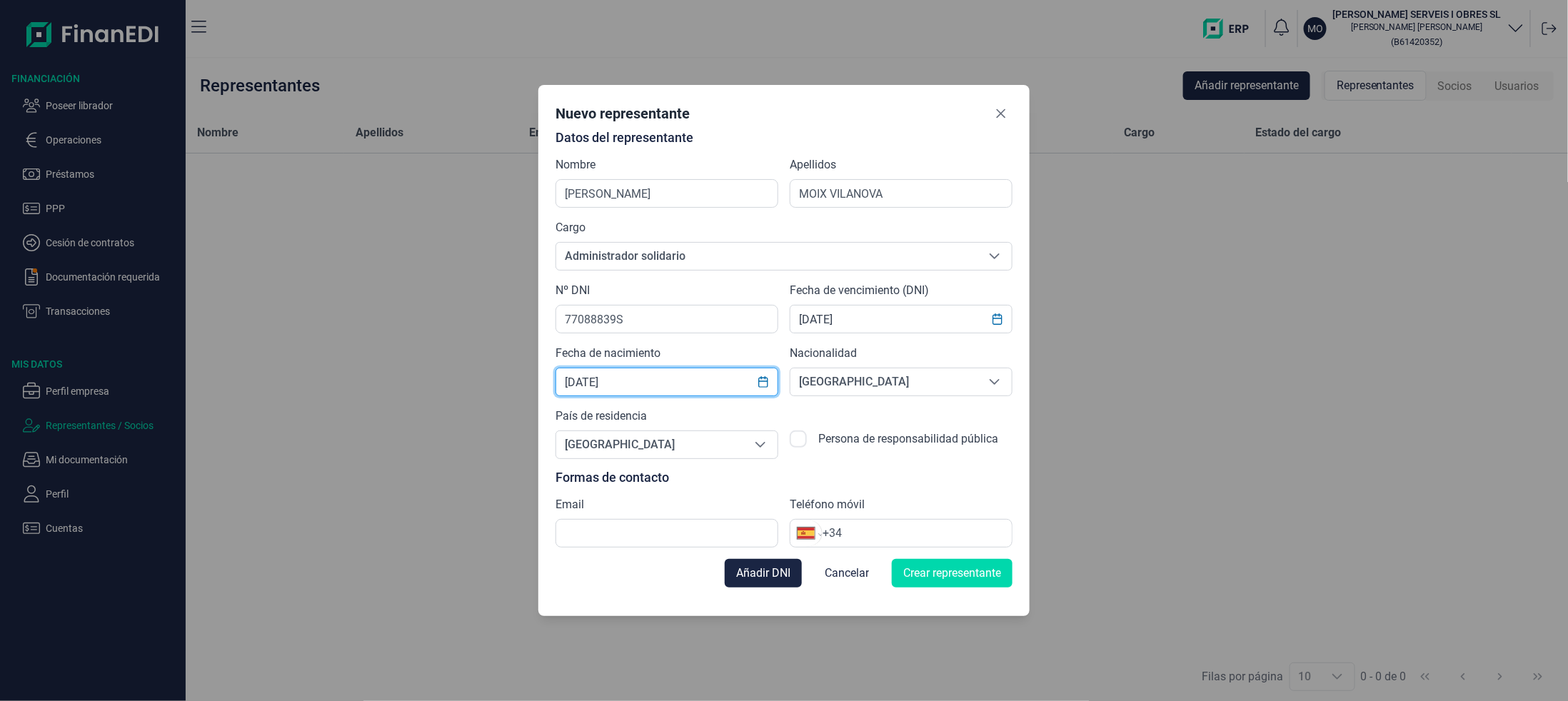
click at [607, 388] on input "[DATE]" at bounding box center [666, 382] width 222 height 29
click at [766, 392] on button "Choose Date" at bounding box center [763, 382] width 27 height 26
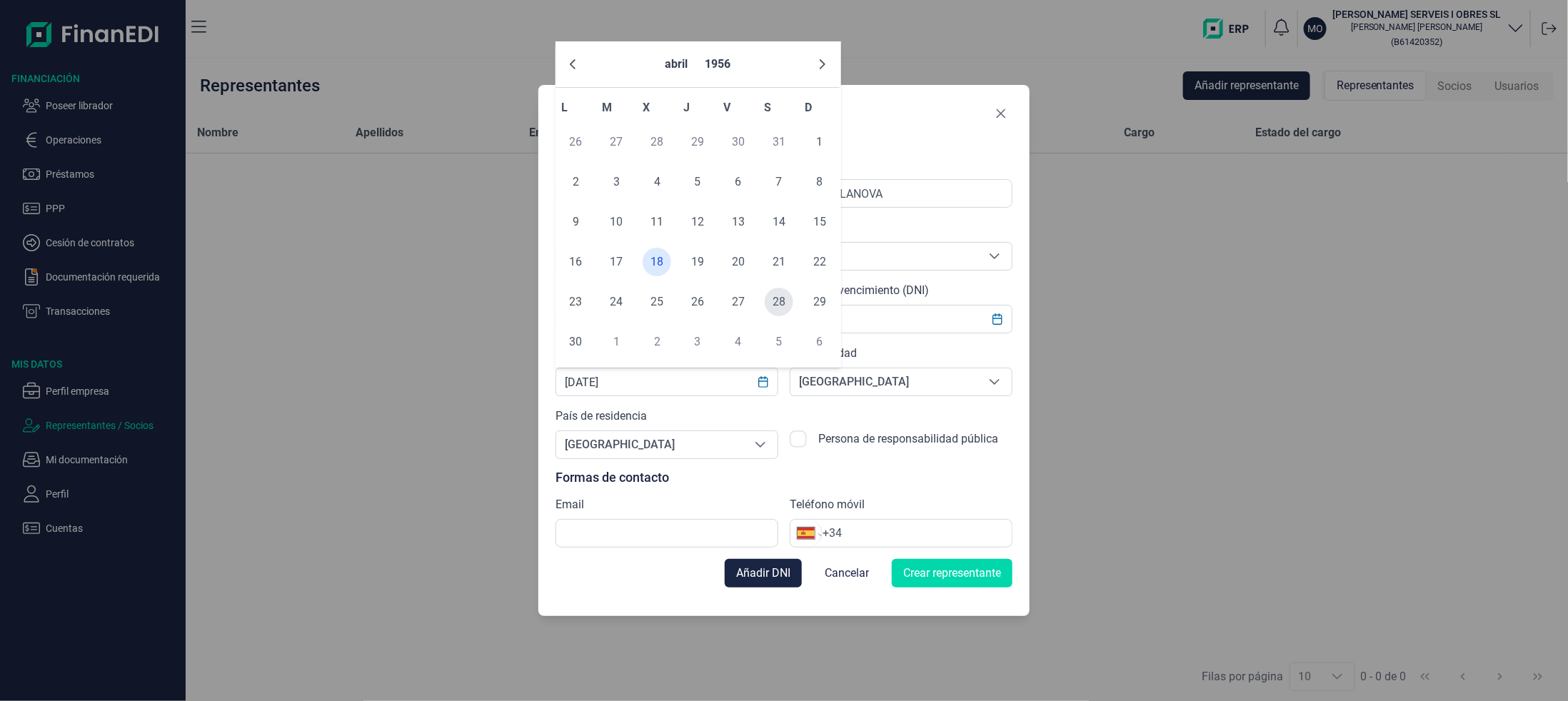
click at [780, 307] on span "28" at bounding box center [779, 302] width 29 height 29
type input "[DATE]"
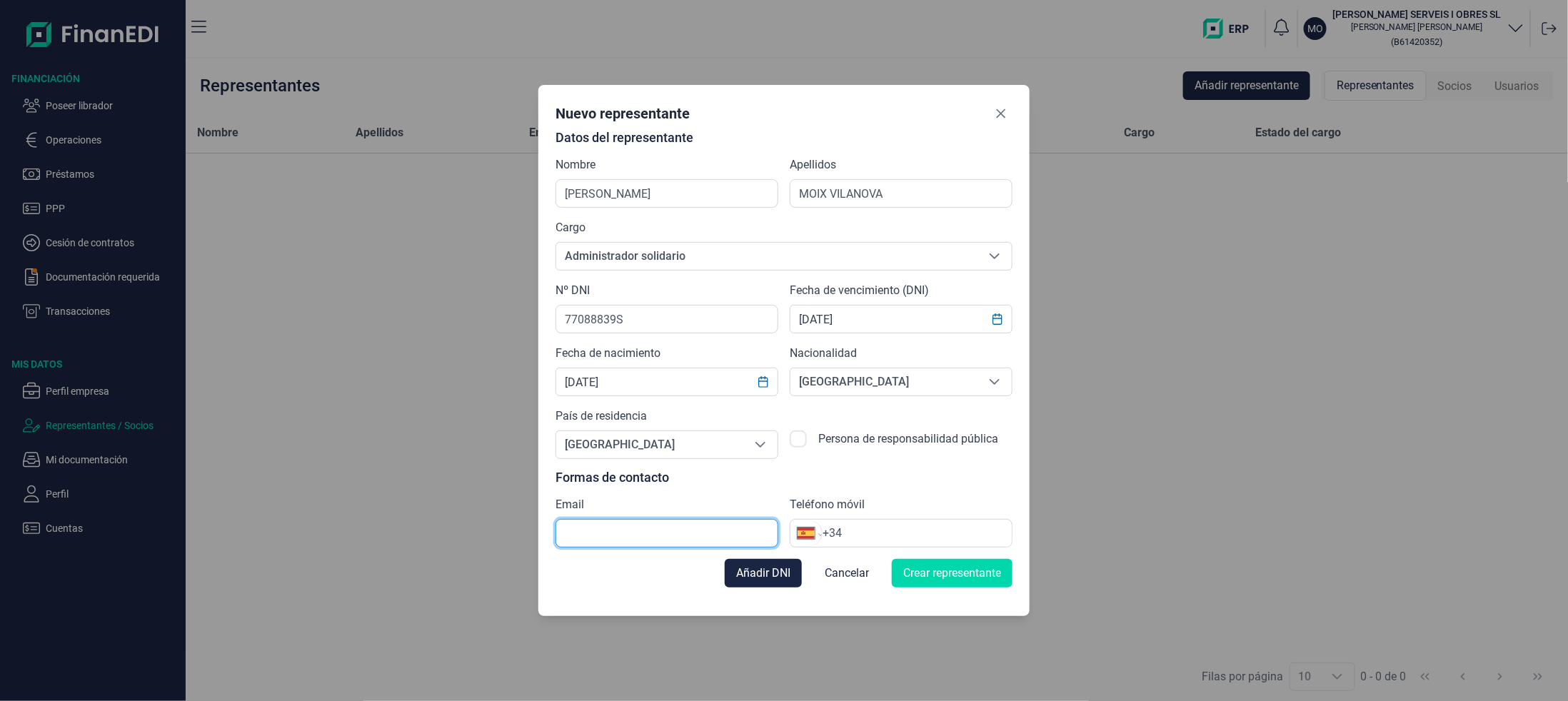
click at [640, 537] on input "text" at bounding box center [666, 533] width 222 height 29
click at [756, 570] on span "Añadir DNI" at bounding box center [763, 573] width 54 height 17
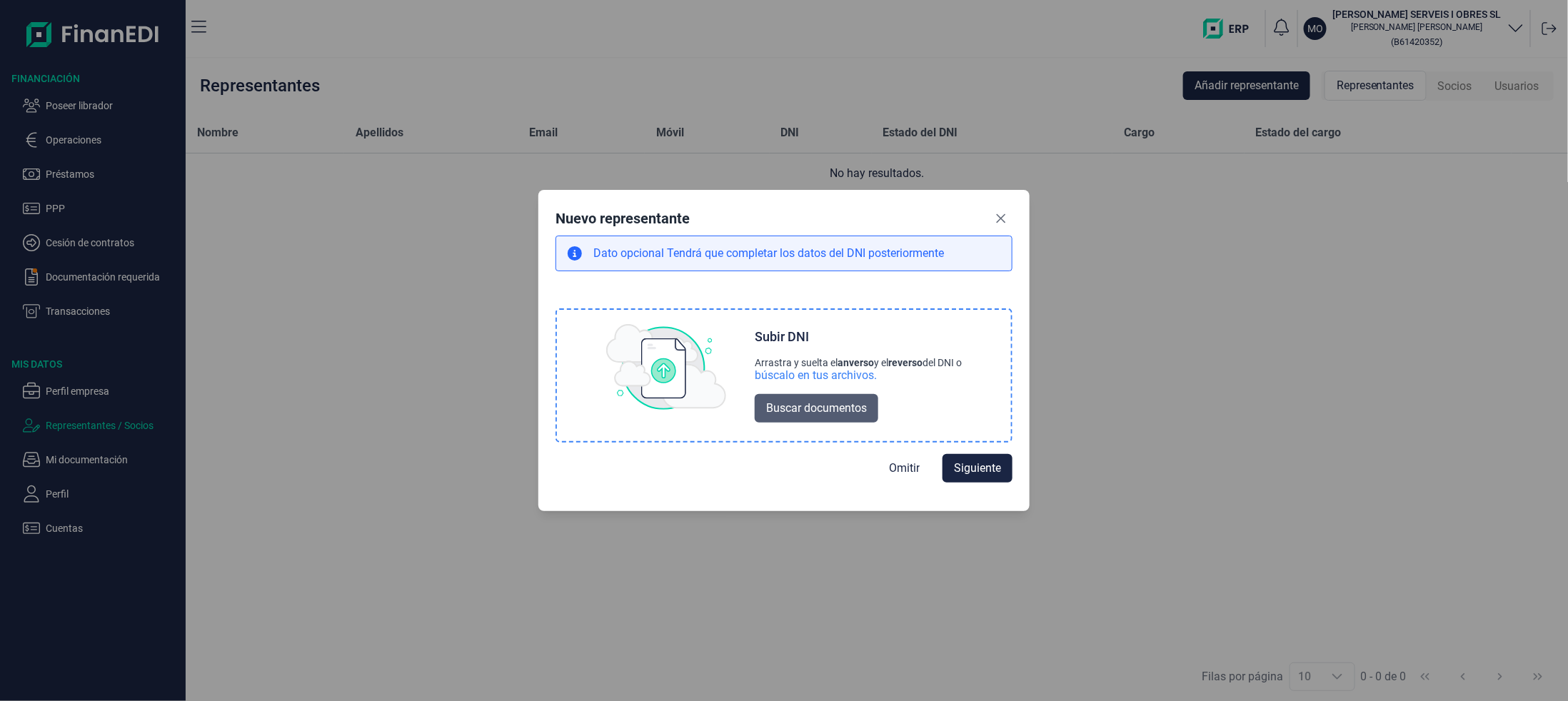
click at [778, 404] on span "Buscar documentos" at bounding box center [816, 409] width 100 height 17
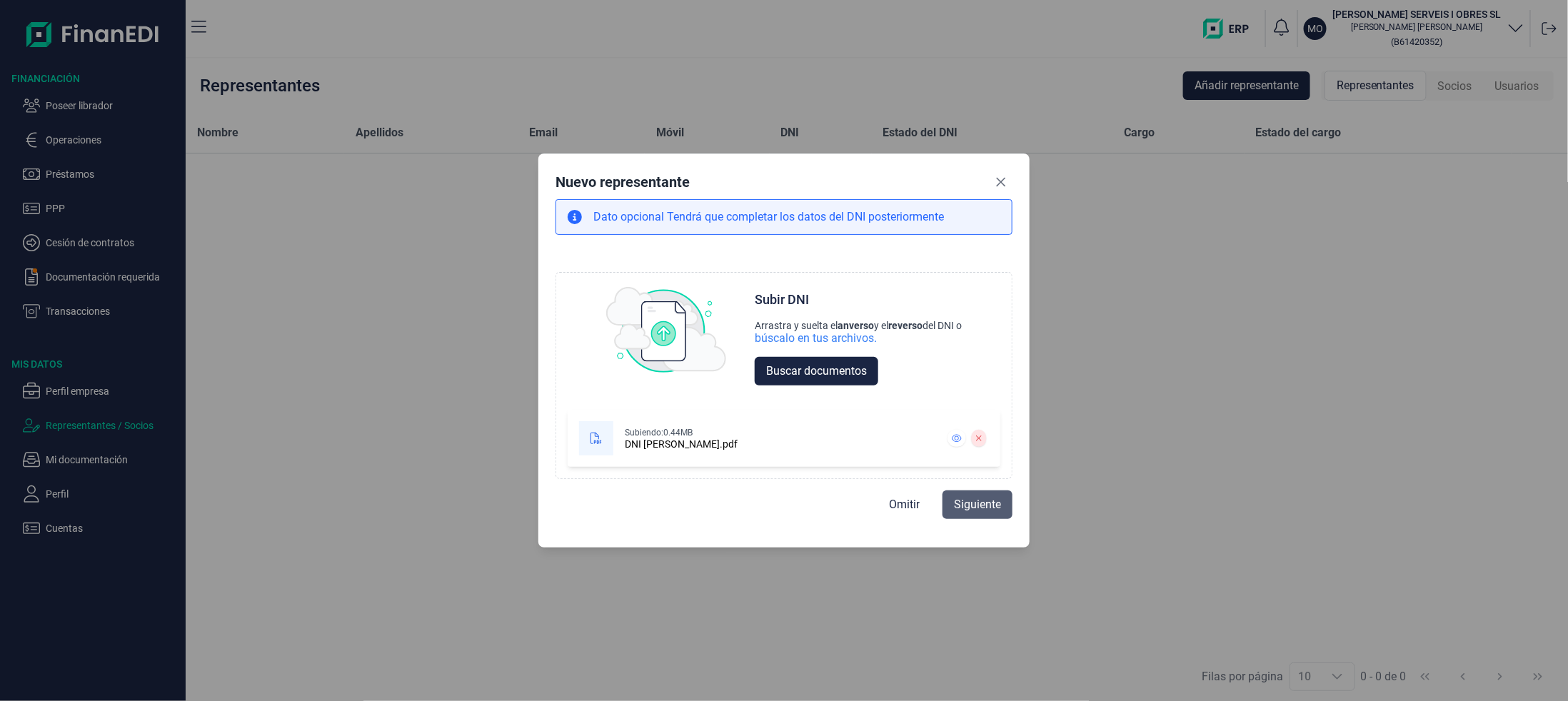
click at [966, 495] on button "Siguiente" at bounding box center [977, 505] width 70 height 29
select select "ES"
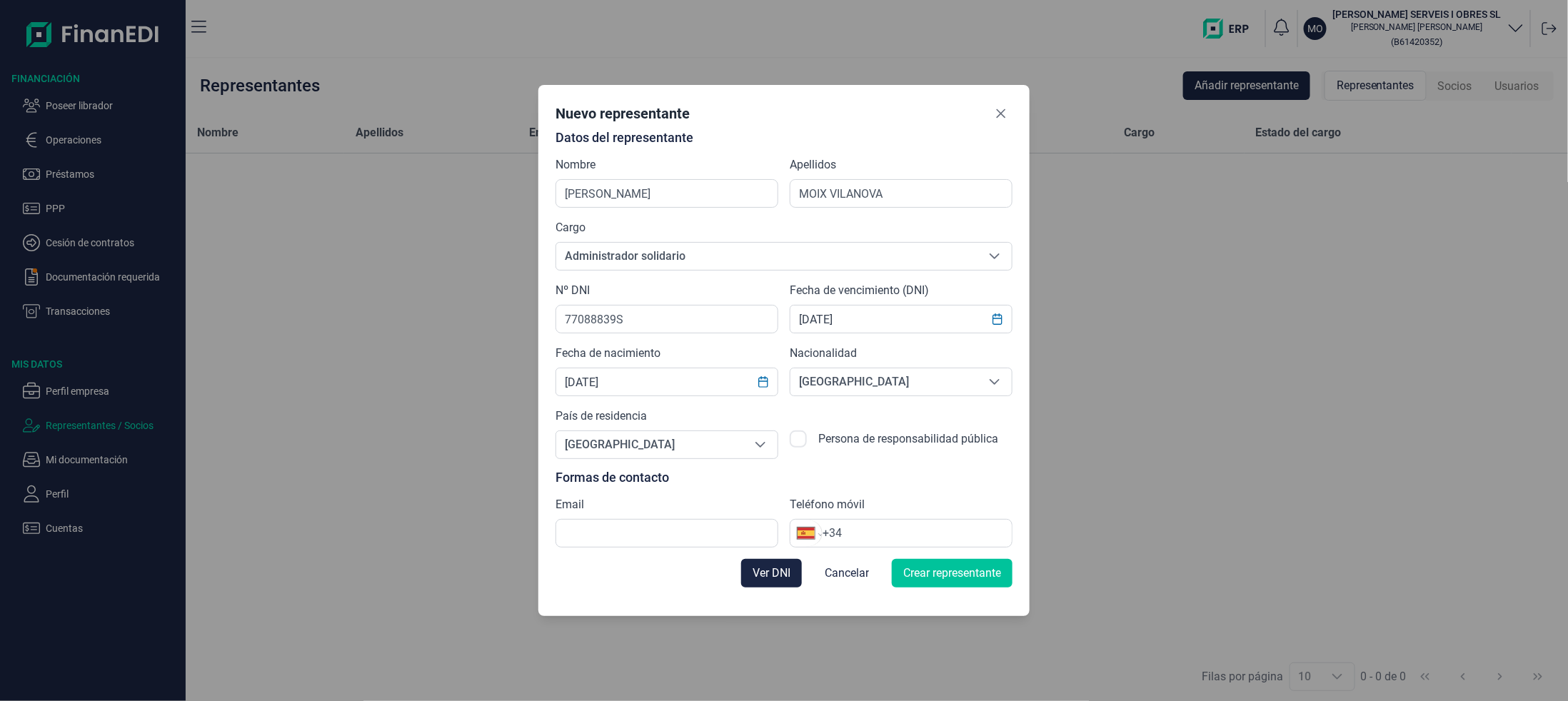
click at [928, 575] on span "Crear representante" at bounding box center [952, 573] width 98 height 17
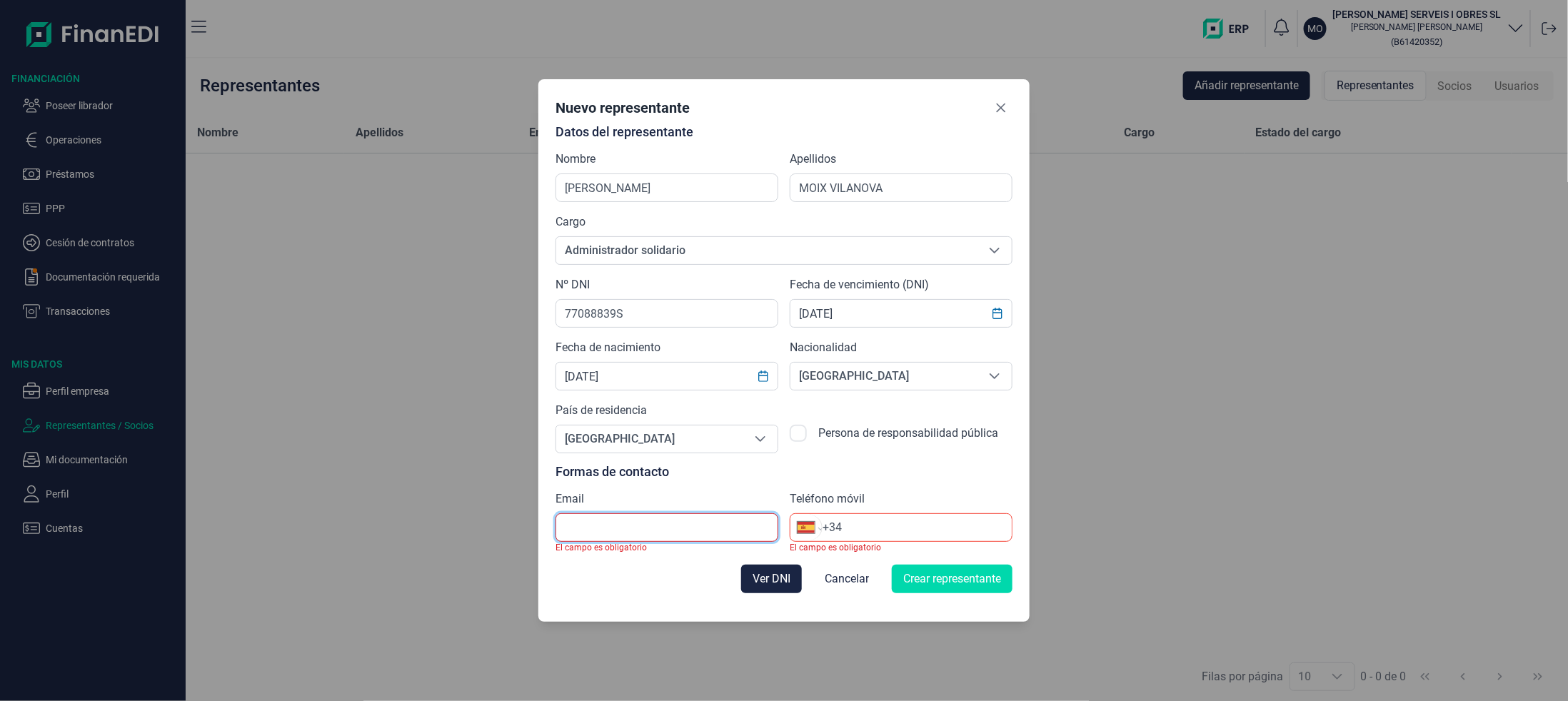
click at [635, 522] on input "text" at bounding box center [666, 527] width 222 height 29
click at [642, 523] on input "text" at bounding box center [666, 527] width 222 height 29
paste input "[EMAIL_ADDRESS][PERSON_NAME][DOMAIN_NAME]"
click at [877, 527] on input "+34" at bounding box center [917, 527] width 190 height 17
click at [648, 524] on input "[EMAIL_ADDRESS][PERSON_NAME][DOMAIN_NAME]" at bounding box center [666, 527] width 222 height 29
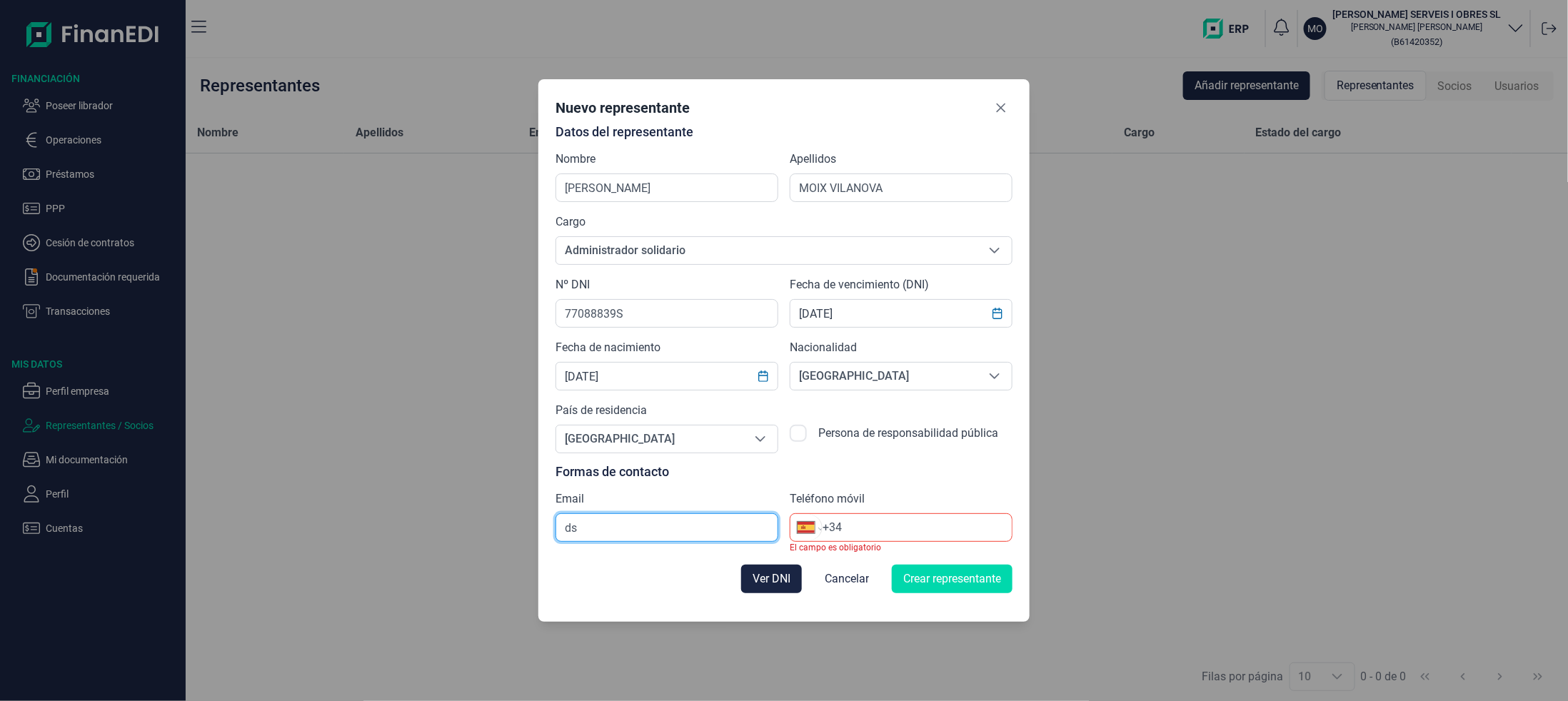
type input "d"
paste input "[EMAIL_ADDRESS][PERSON_NAME][DOMAIN_NAME]"
type input "[EMAIL_ADDRESS][PERSON_NAME][DOMAIN_NAME]"
click at [880, 528] on input "+34" at bounding box center [917, 527] width 190 height 17
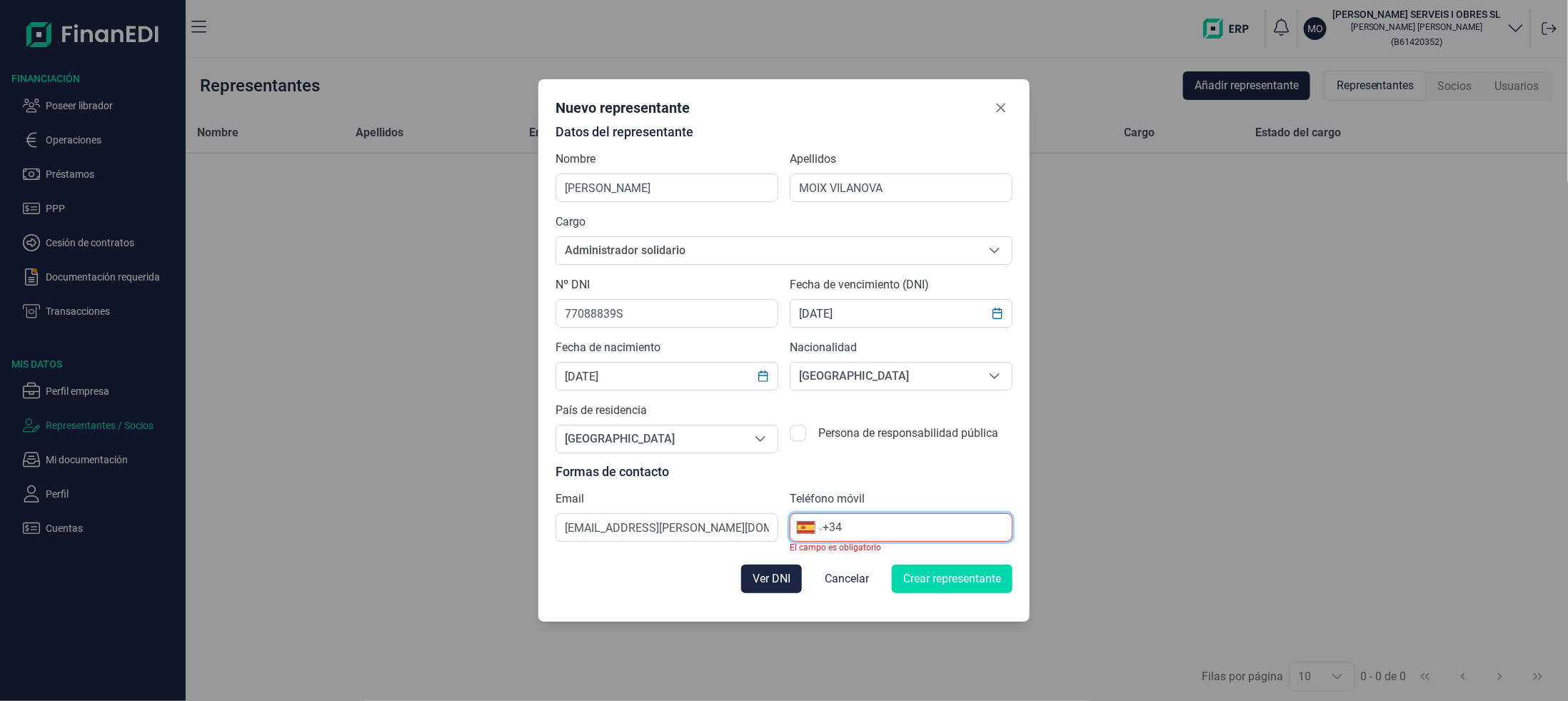
paste input "659 72 29 95"
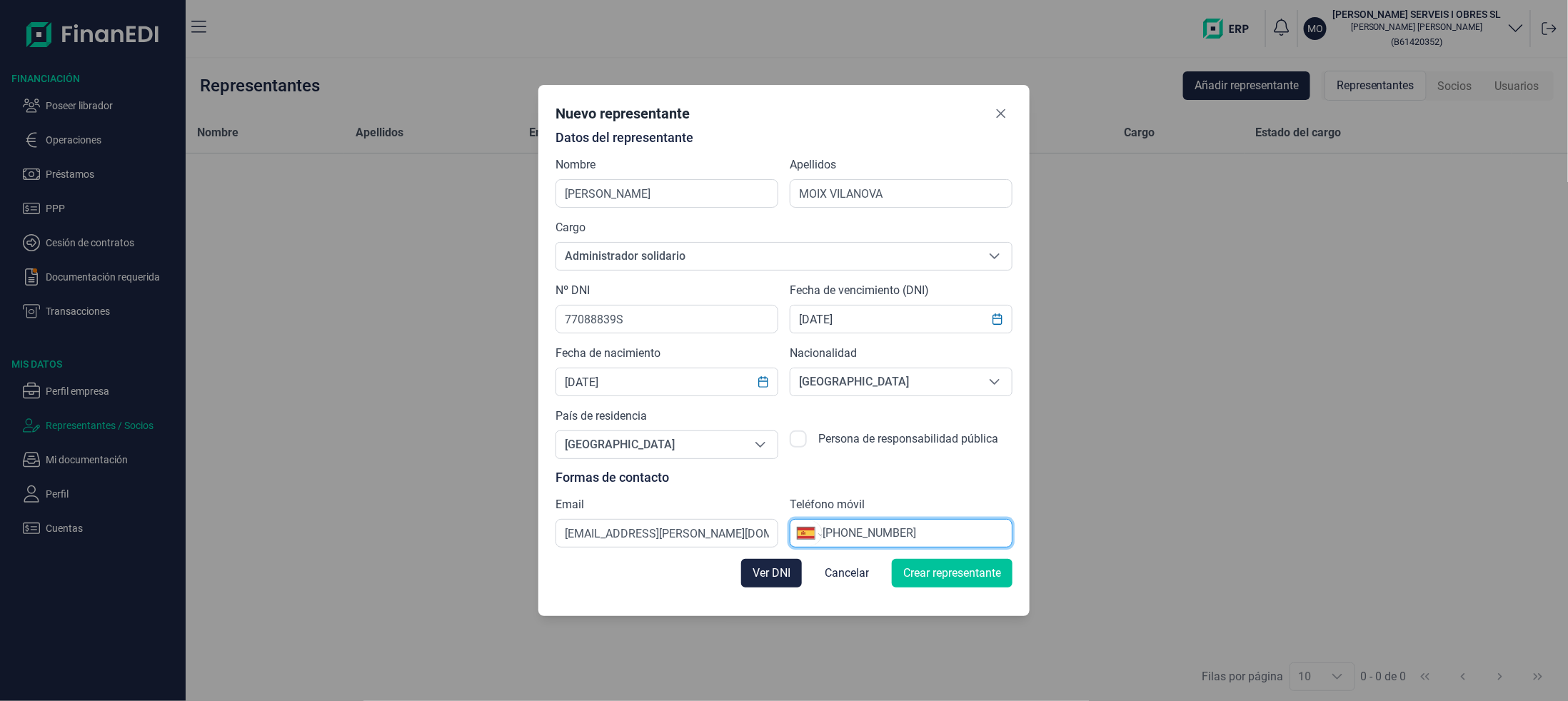
type input "[PHONE_NUMBER]"
click at [976, 573] on span "Crear representante" at bounding box center [952, 573] width 98 height 17
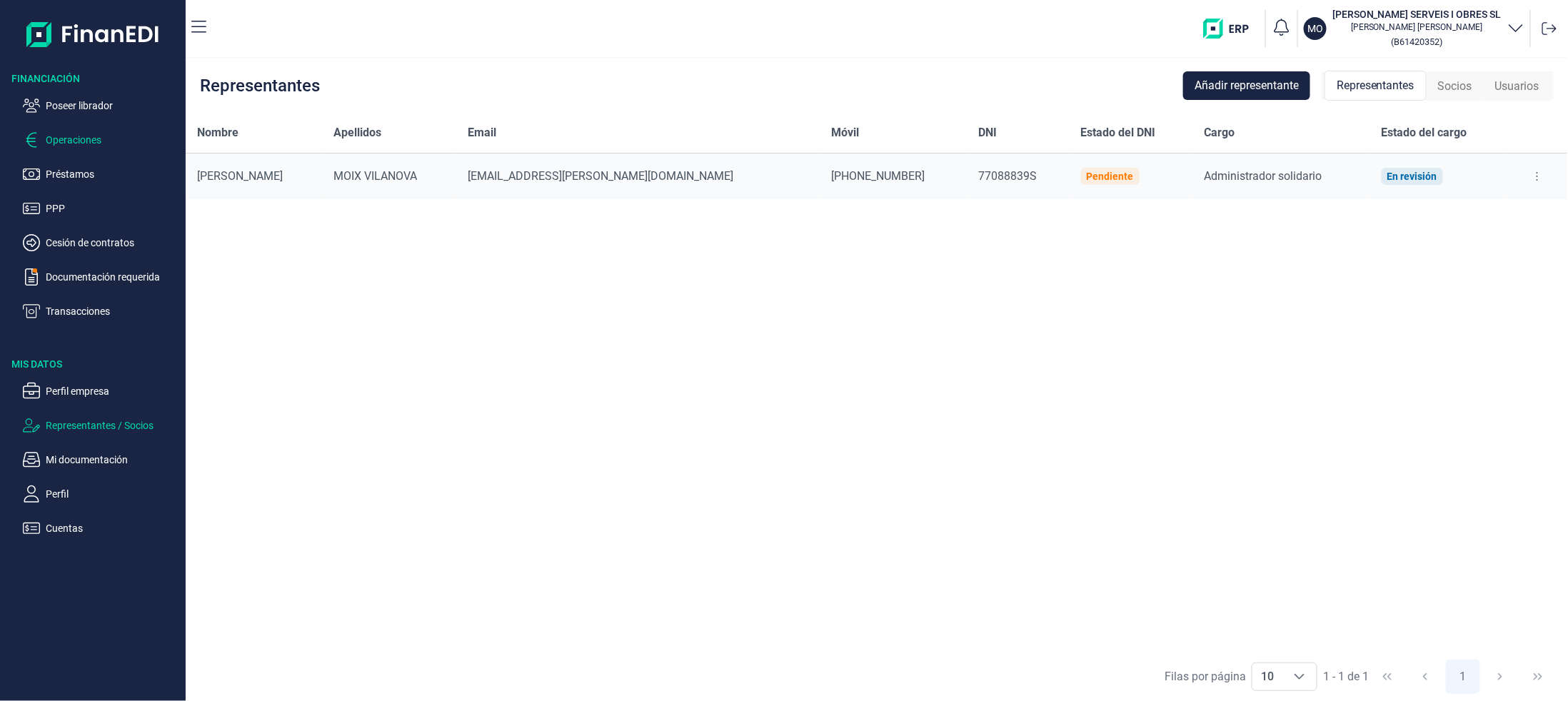
click at [48, 131] on p "Operaciones" at bounding box center [112, 140] width 134 height 17
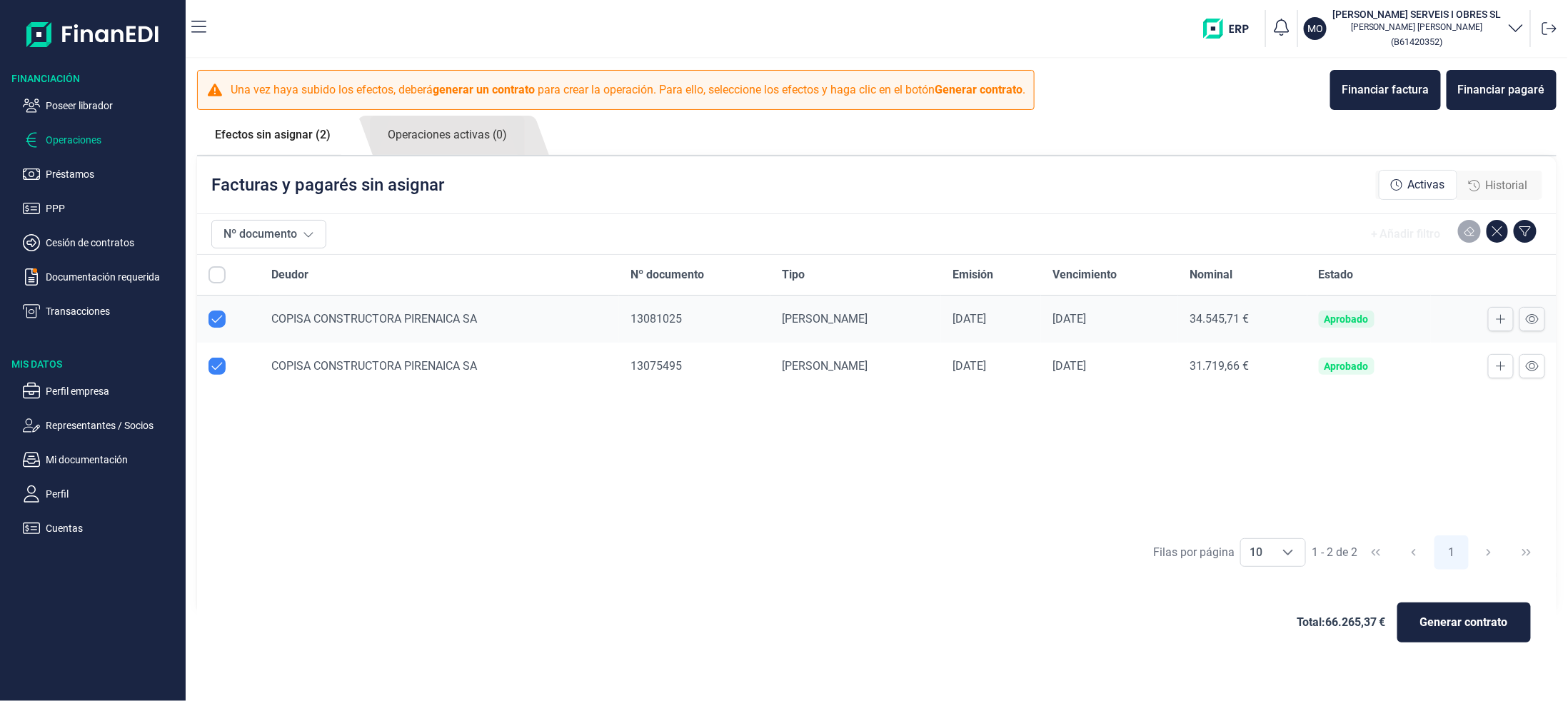
checkbox input "true"
click at [1448, 626] on span "Generar contrato" at bounding box center [1464, 623] width 88 height 17
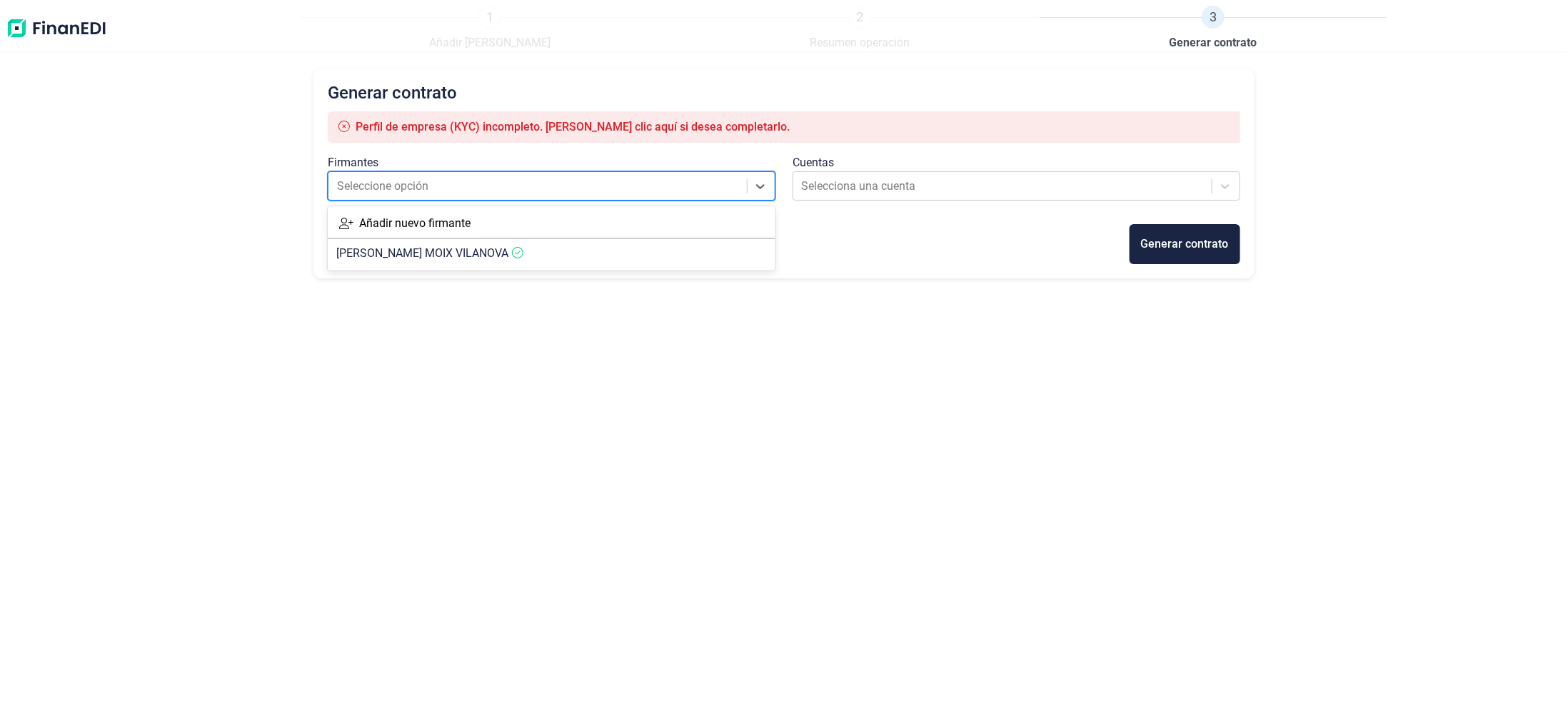
click at [498, 183] on div at bounding box center [538, 186] width 404 height 20
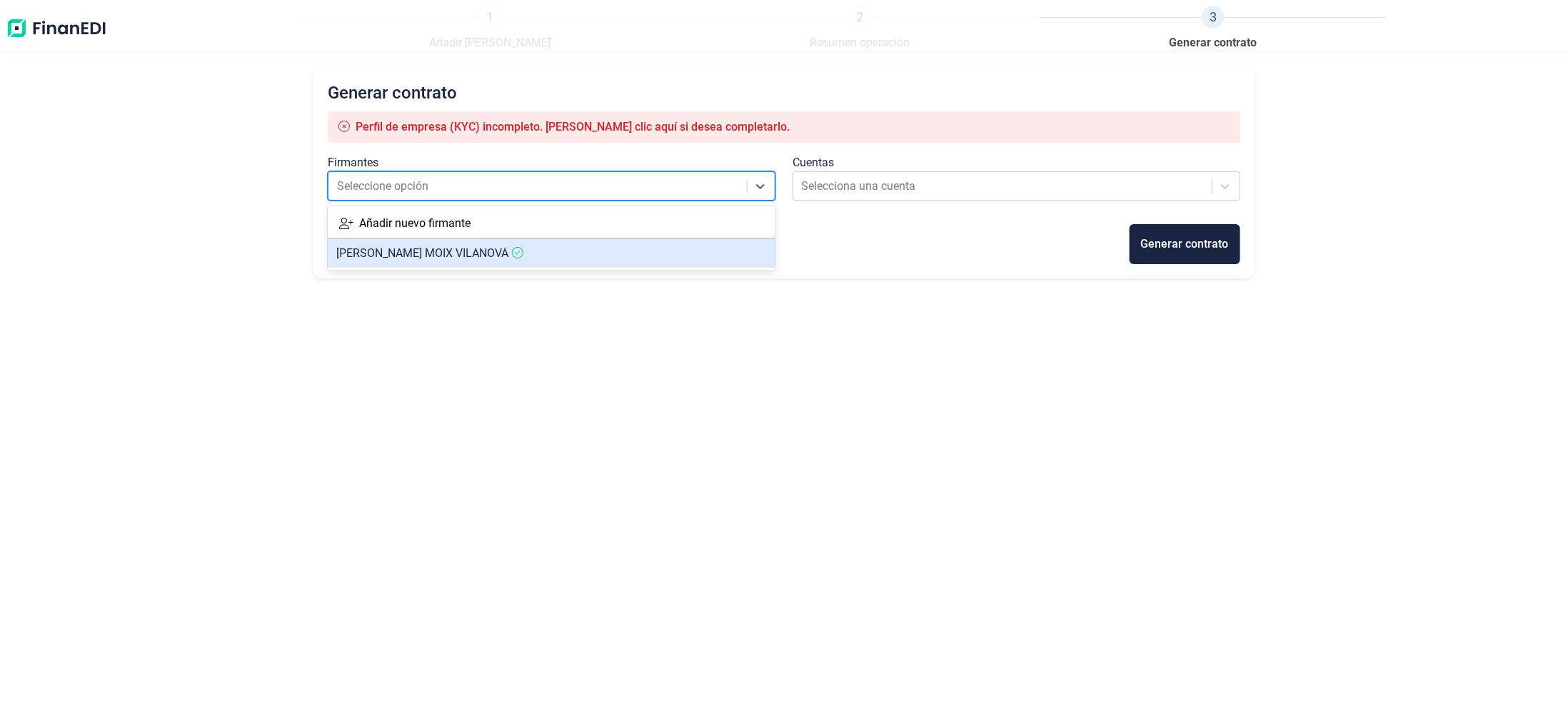
click at [424, 261] on article "[PERSON_NAME]" at bounding box center [551, 254] width 447 height 29
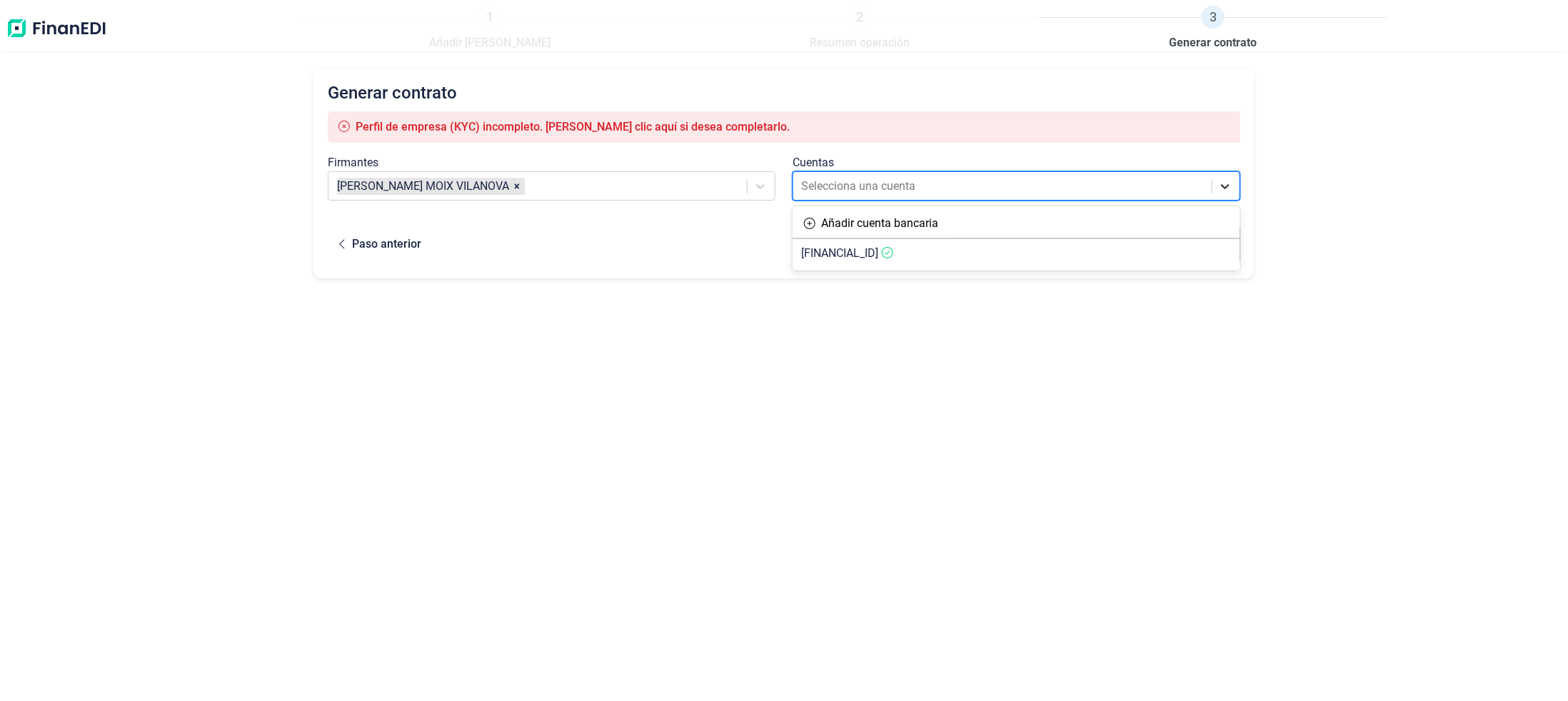
click at [1223, 191] on icon at bounding box center [1225, 186] width 14 height 14
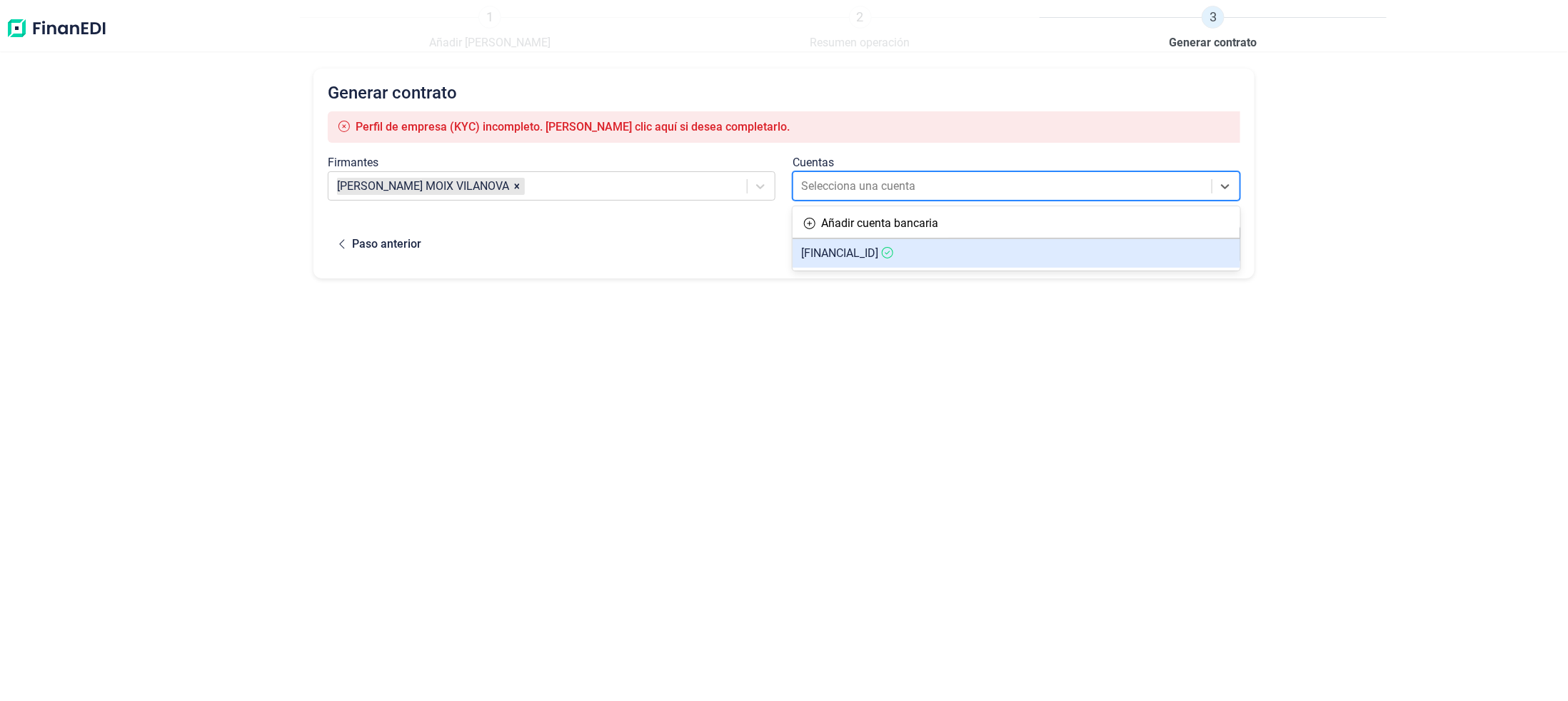
click at [840, 251] on span "[FINANCIAL_ID]" at bounding box center [840, 253] width 78 height 13
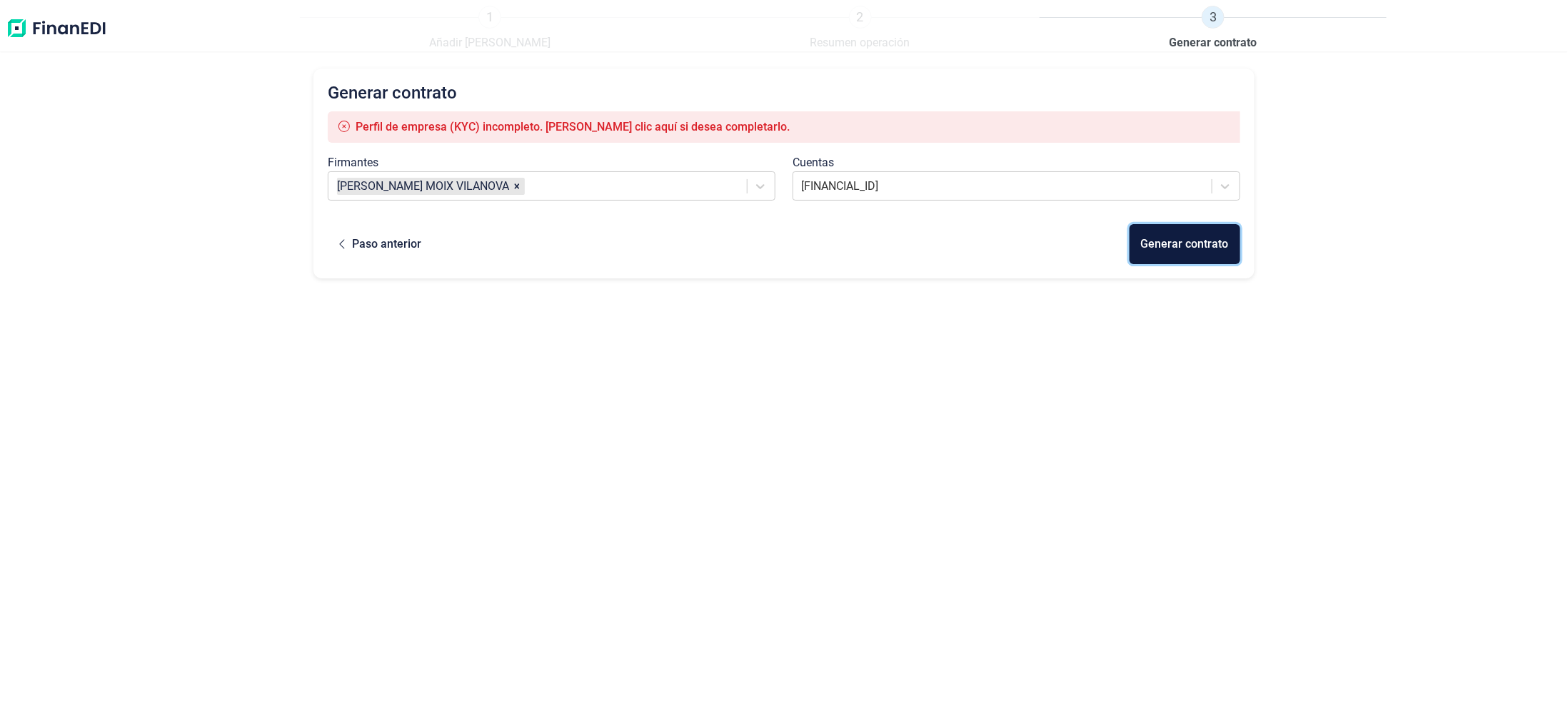
click at [1204, 242] on div "Generar contrato" at bounding box center [1185, 244] width 88 height 17
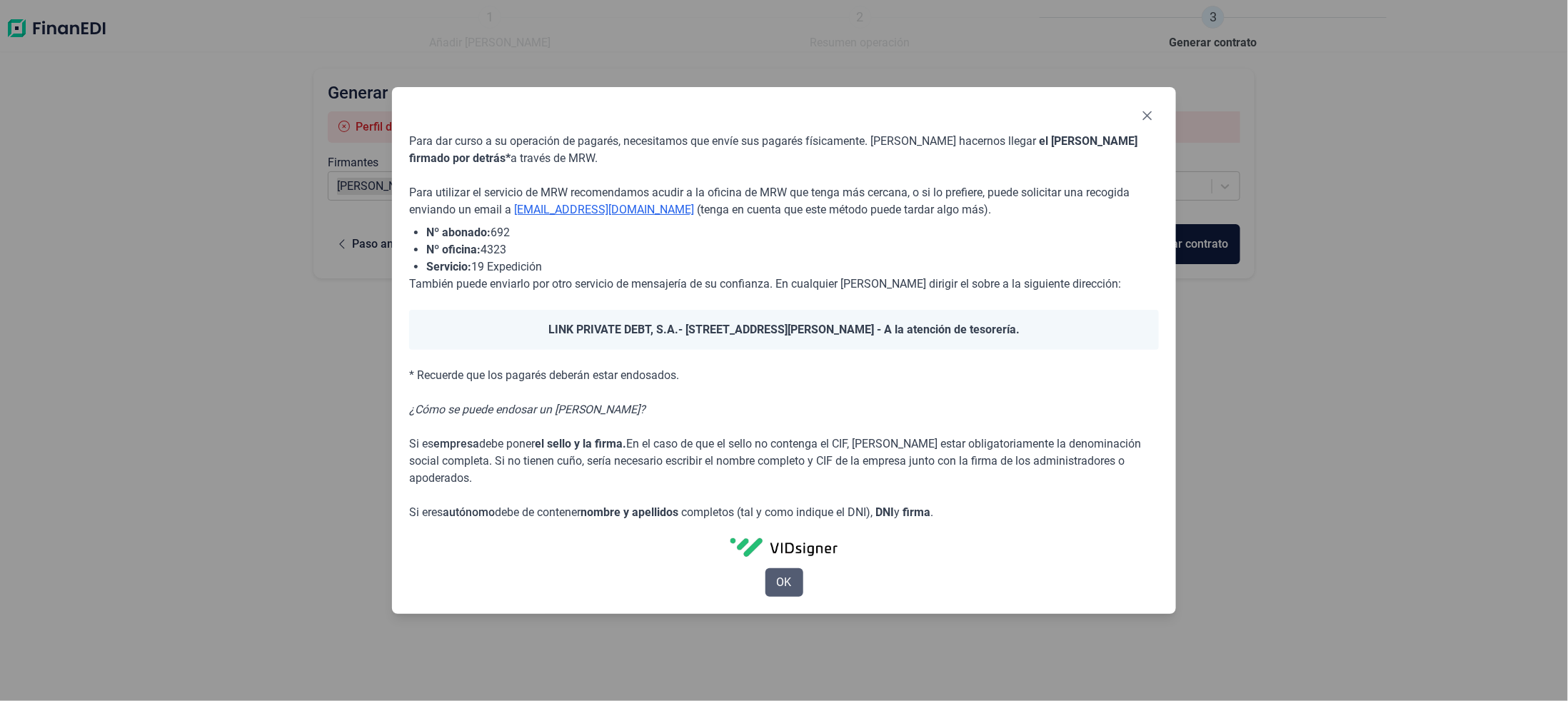
click at [797, 582] on button "OK" at bounding box center [784, 583] width 38 height 29
